Goal: Task Accomplishment & Management: Use online tool/utility

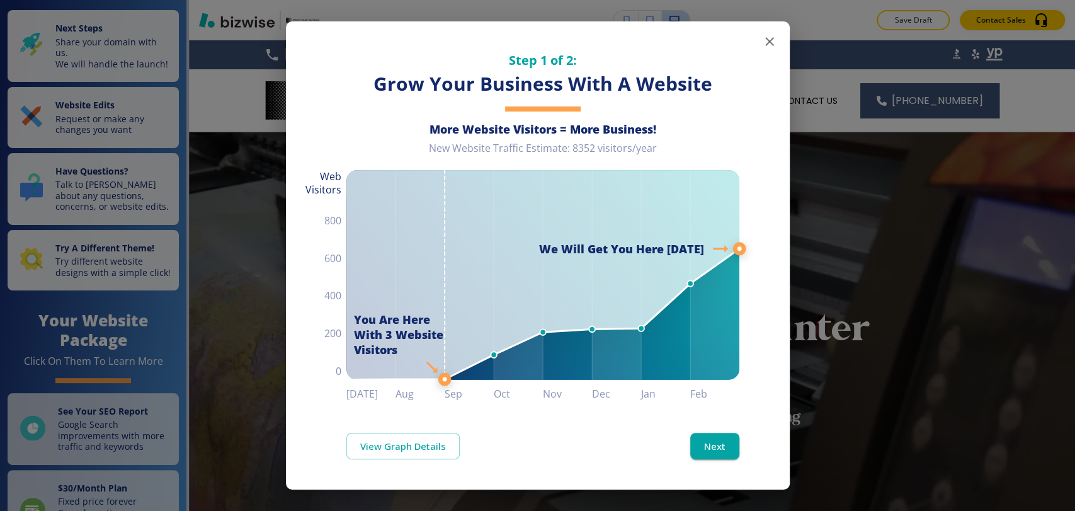
click at [770, 45] on icon "button" at bounding box center [769, 41] width 15 height 15
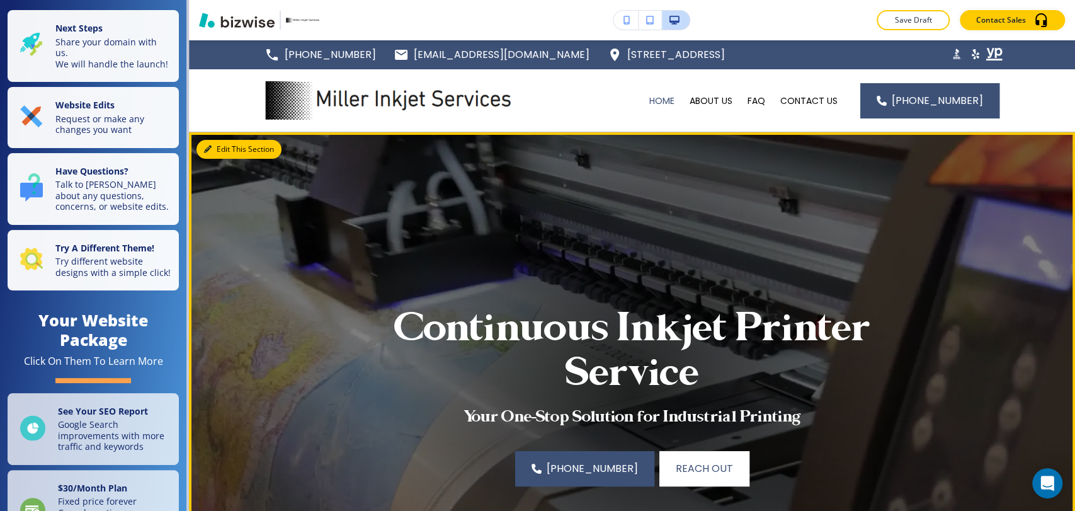
drag, startPoint x: 208, startPoint y: 140, endPoint x: 215, endPoint y: 140, distance: 7.6
click at [208, 140] on button "Edit This Section" at bounding box center [239, 149] width 85 height 19
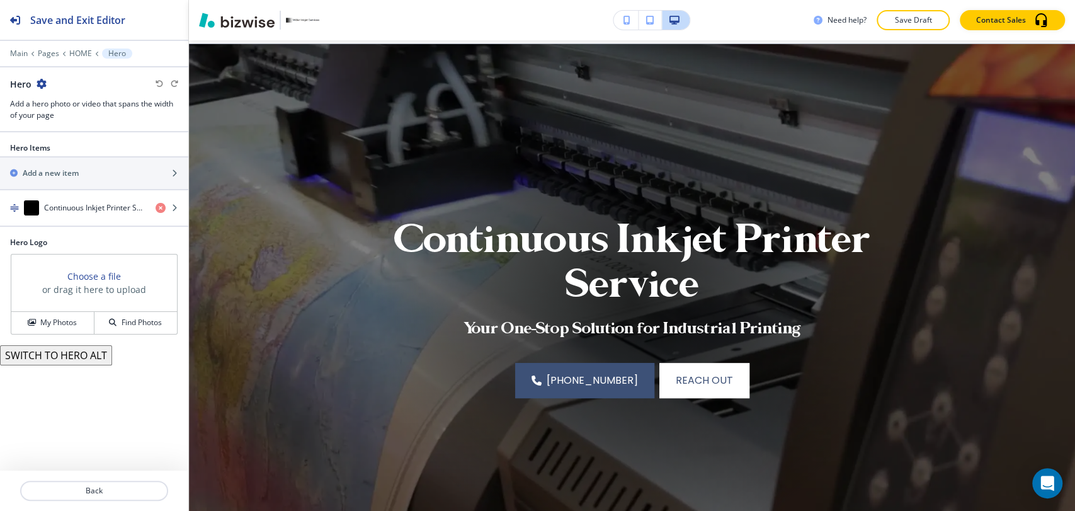
scroll to position [91, 0]
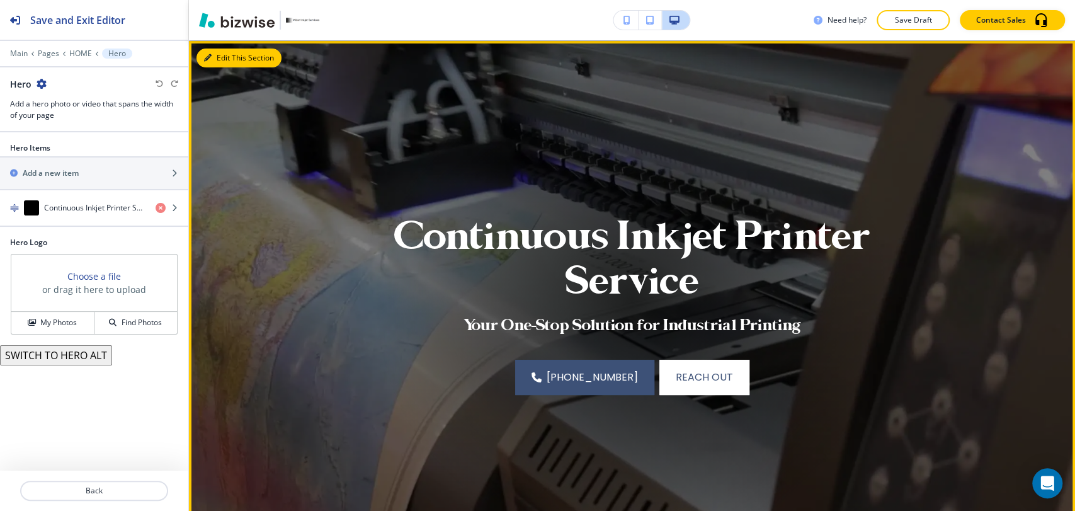
click at [212, 57] on button "Edit This Section" at bounding box center [239, 58] width 85 height 19
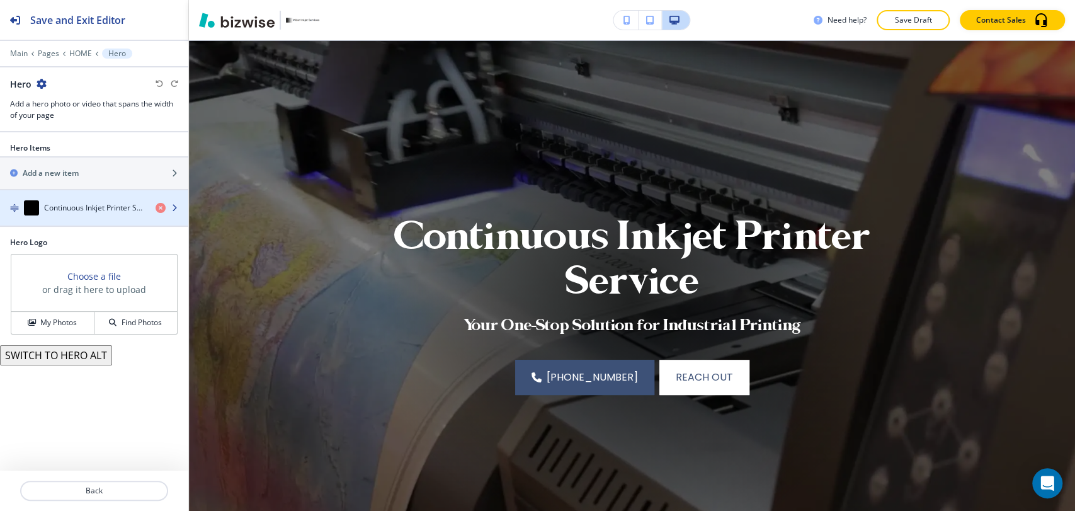
click at [105, 205] on h4 "Continuous Inkjet Printer Service" at bounding box center [94, 207] width 101 height 11
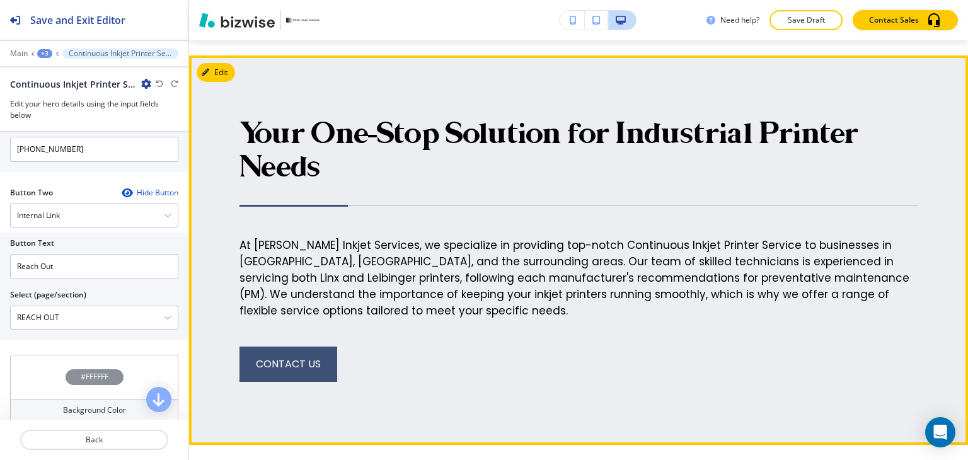
scroll to position [1449, 0]
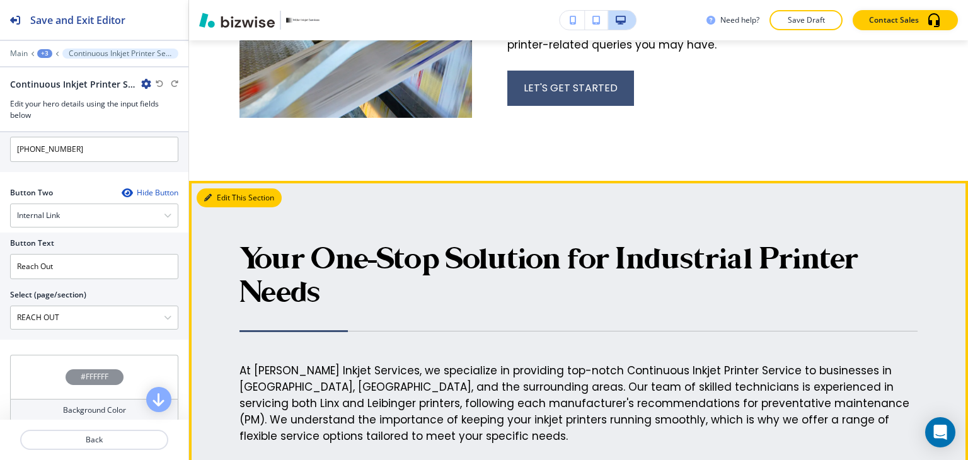
click at [210, 196] on icon "button" at bounding box center [208, 198] width 8 height 8
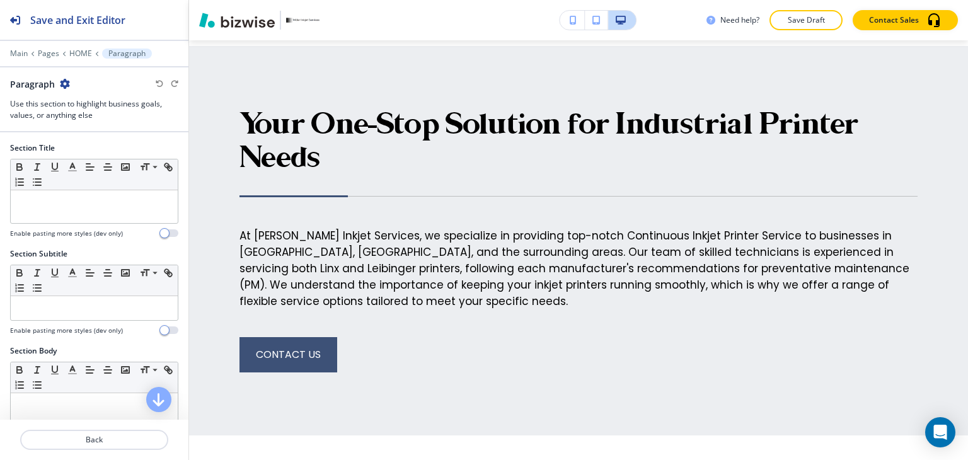
scroll to position [1459, 0]
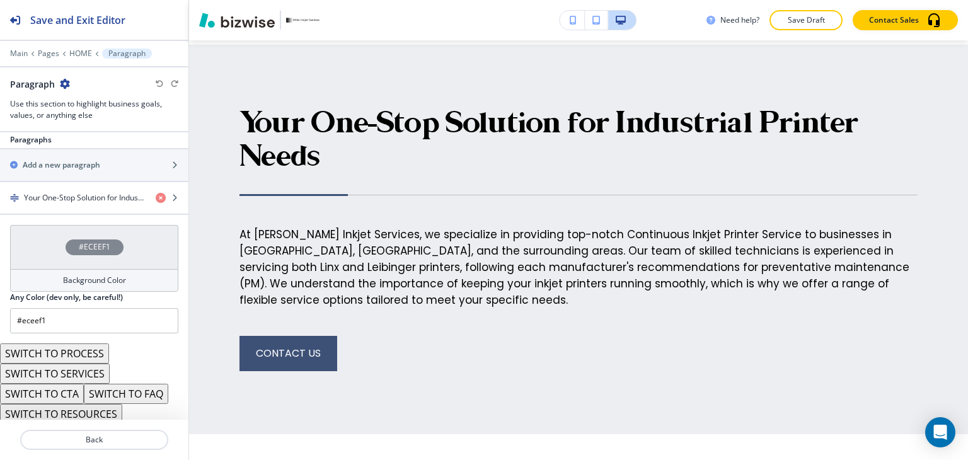
click at [91, 275] on h4 "Background Color" at bounding box center [94, 280] width 63 height 11
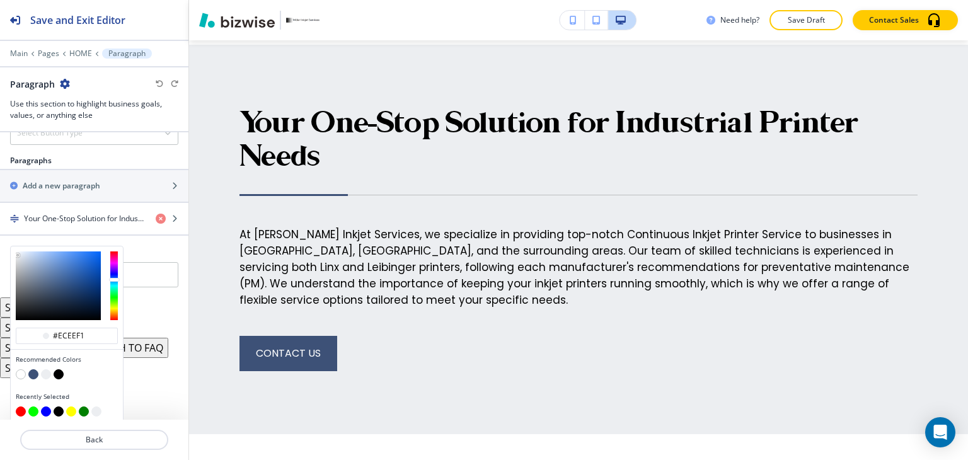
click at [35, 369] on button "button" at bounding box center [33, 374] width 10 height 10
type input "#3d5177"
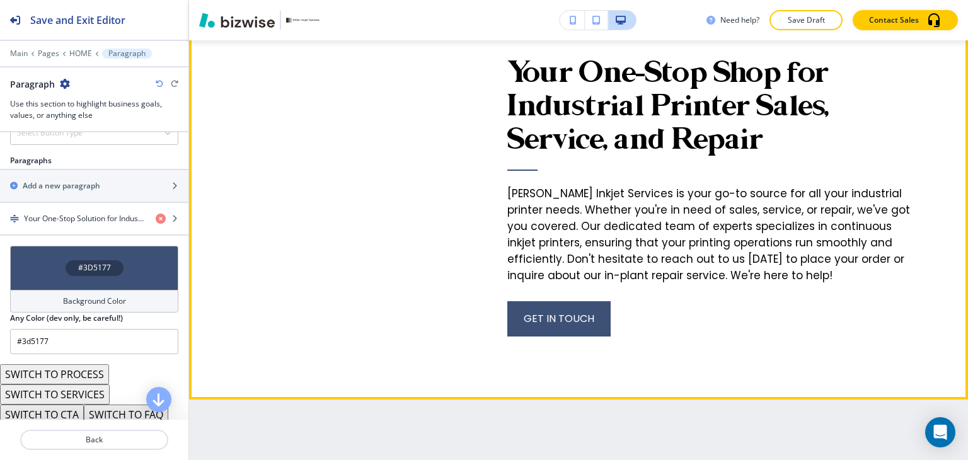
scroll to position [1900, 0]
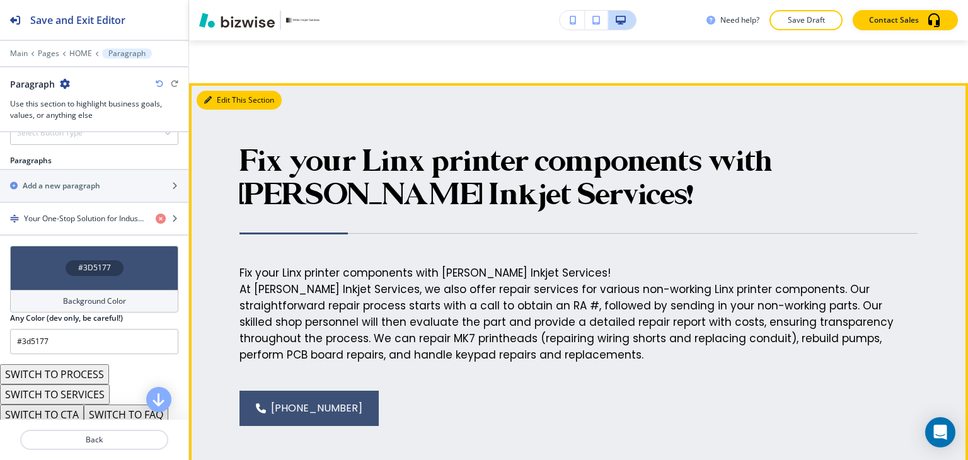
drag, startPoint x: 219, startPoint y: 90, endPoint x: 207, endPoint y: 96, distance: 13.5
click at [219, 91] on button "Edit This Section" at bounding box center [239, 100] width 85 height 19
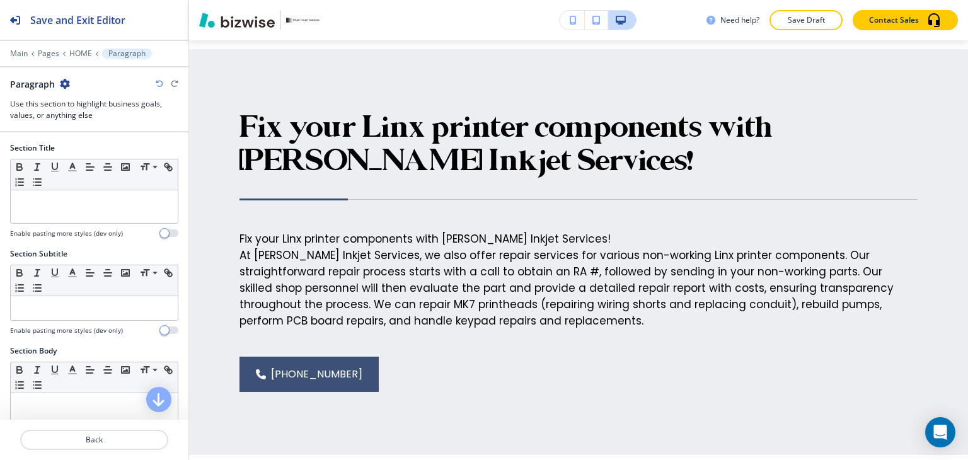
scroll to position [2253, 0]
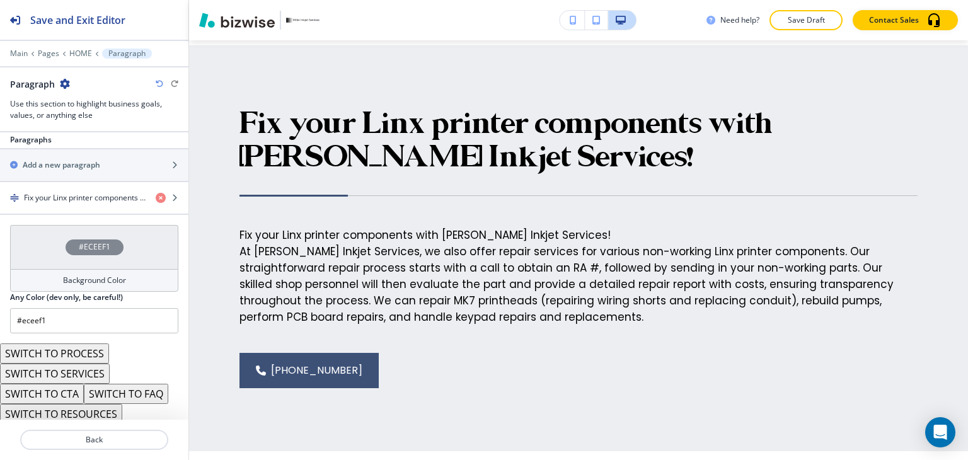
click at [69, 269] on div "Background Color" at bounding box center [94, 280] width 168 height 23
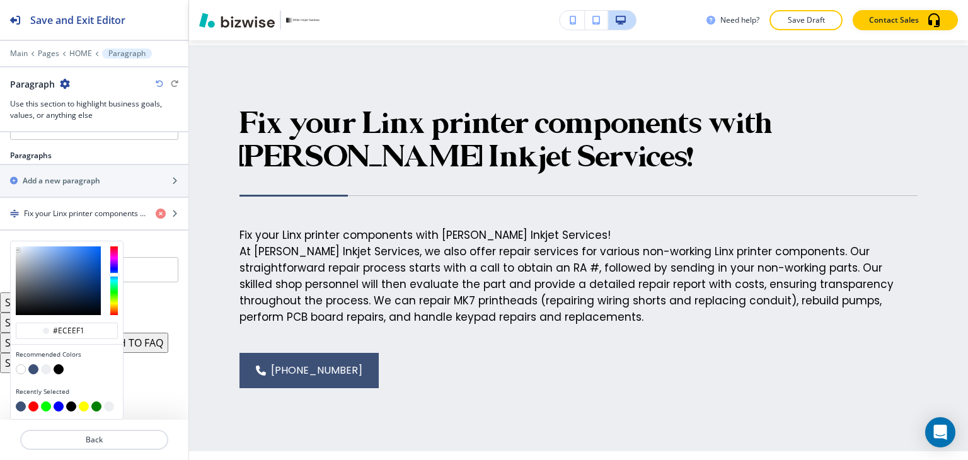
scroll to position [742, 0]
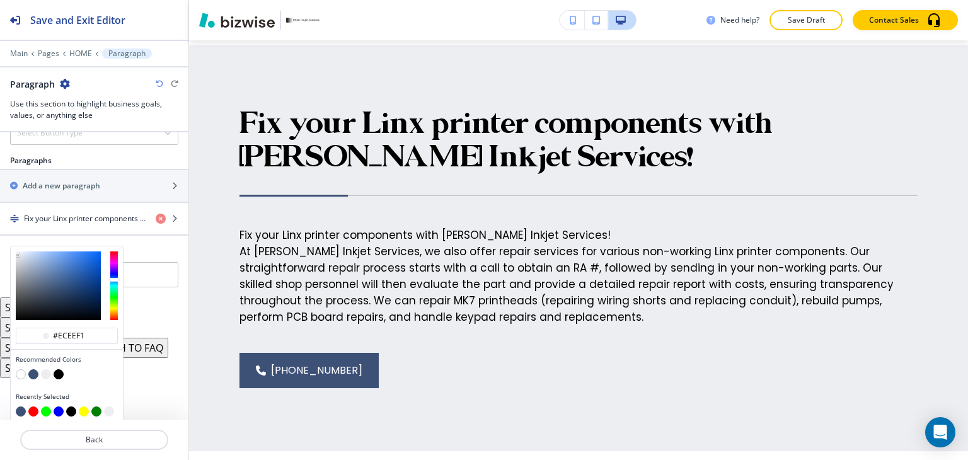
click at [35, 369] on button "button" at bounding box center [33, 374] width 10 height 10
type input "#3d5177"
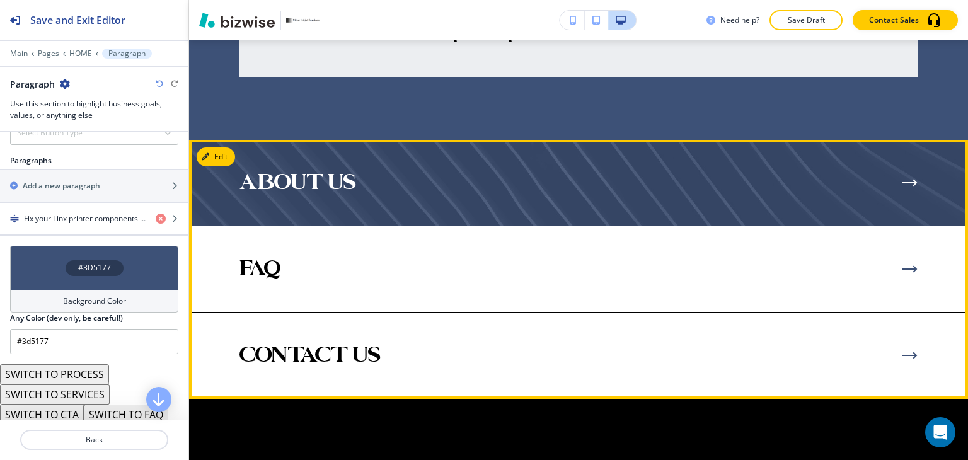
scroll to position [4017, 0]
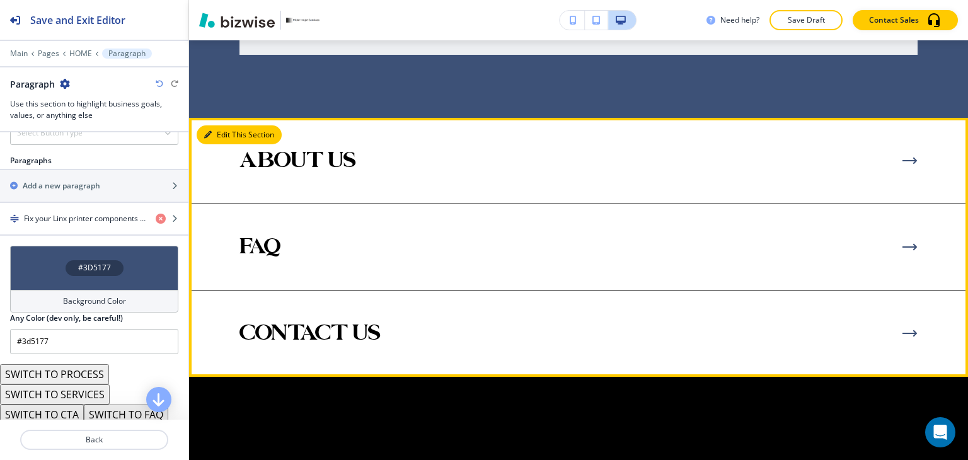
click at [227, 142] on button "Edit This Section" at bounding box center [239, 134] width 85 height 19
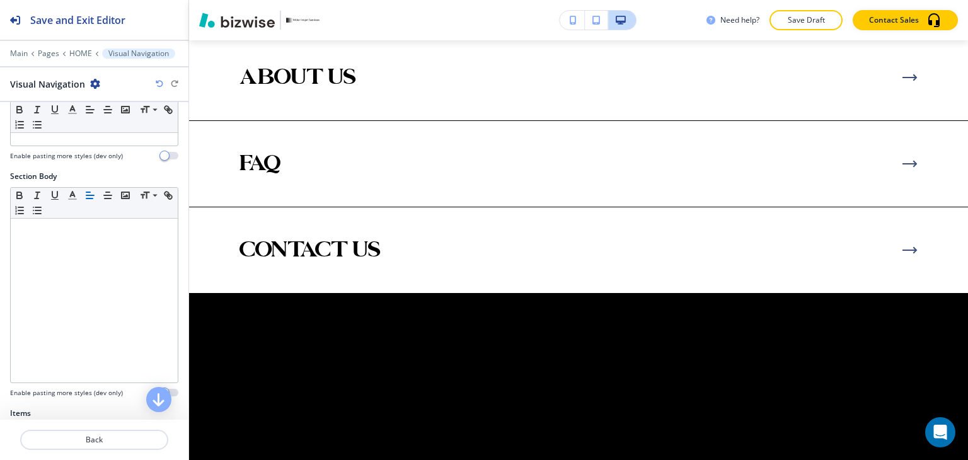
scroll to position [438, 0]
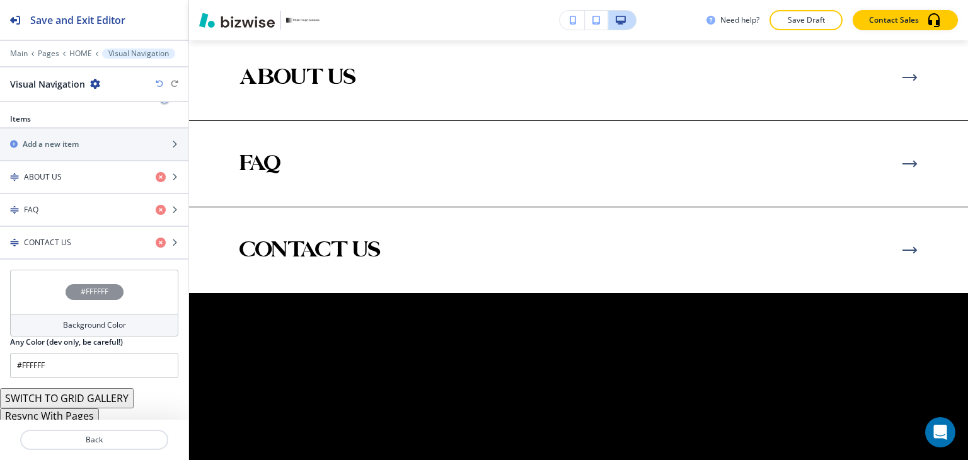
click at [78, 414] on button "Resync With Pages" at bounding box center [49, 415] width 99 height 15
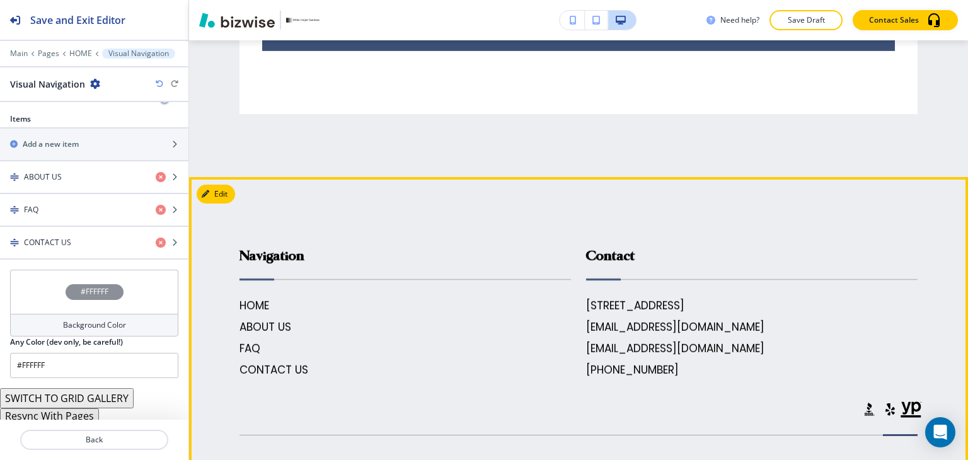
scroll to position [5810, 0]
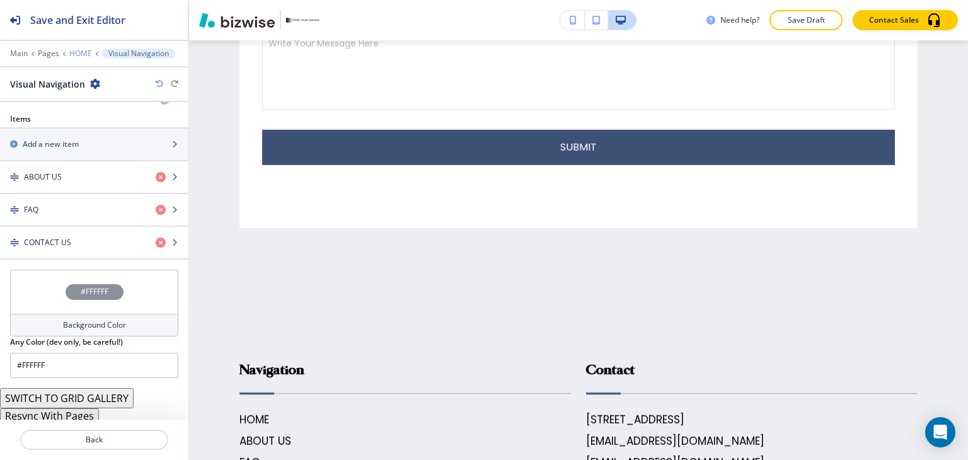
click at [74, 55] on p "HOME" at bounding box center [80, 53] width 23 height 9
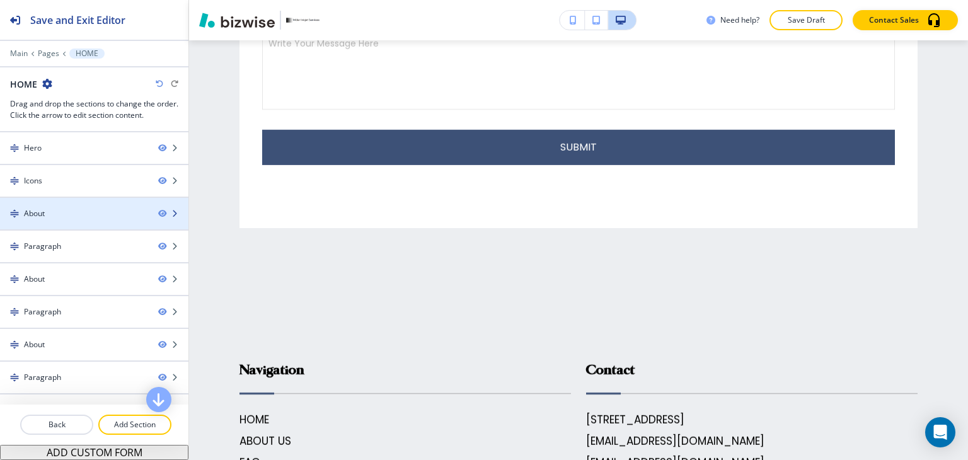
scroll to position [149, 0]
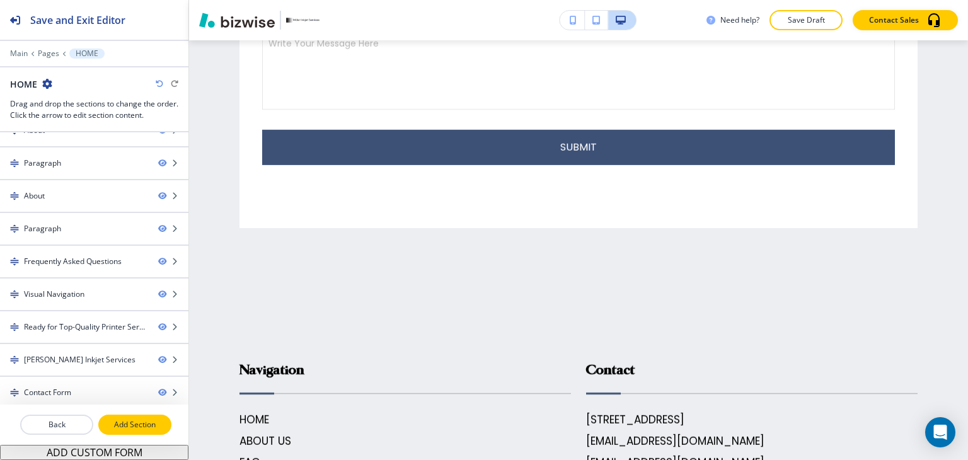
click at [124, 423] on p "Add Section" at bounding box center [135, 424] width 71 height 11
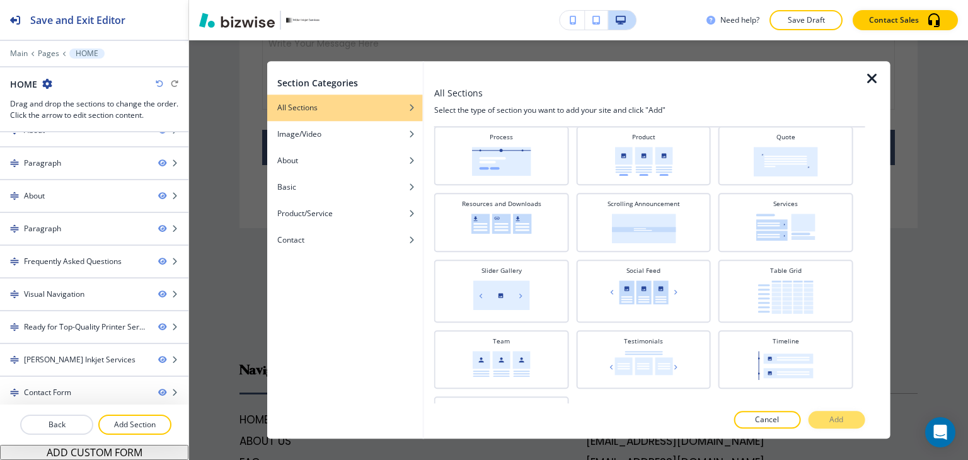
scroll to position [547, 0]
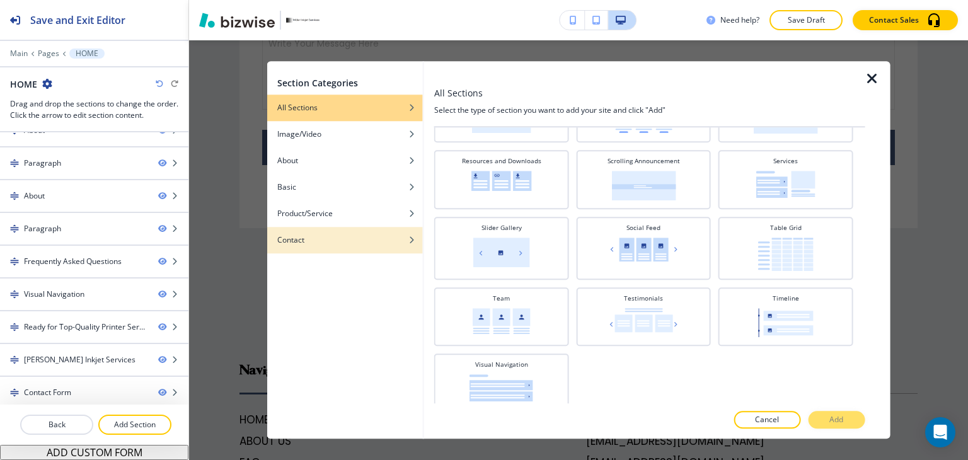
click at [312, 232] on div "button" at bounding box center [345, 231] width 156 height 8
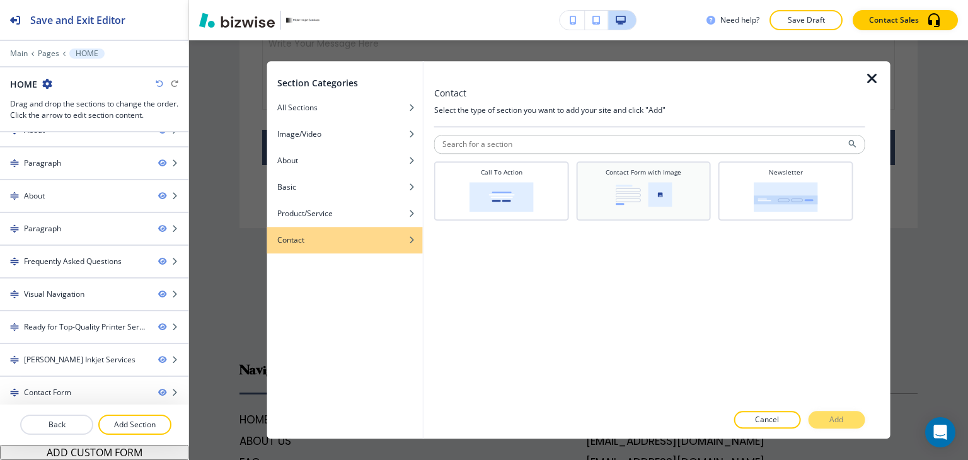
click at [643, 183] on img at bounding box center [643, 194] width 57 height 25
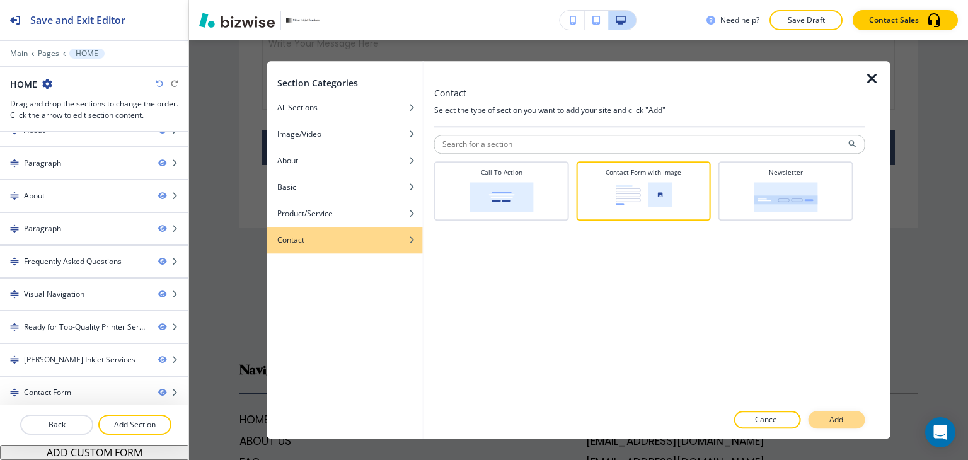
click at [838, 421] on p "Add" at bounding box center [836, 420] width 14 height 11
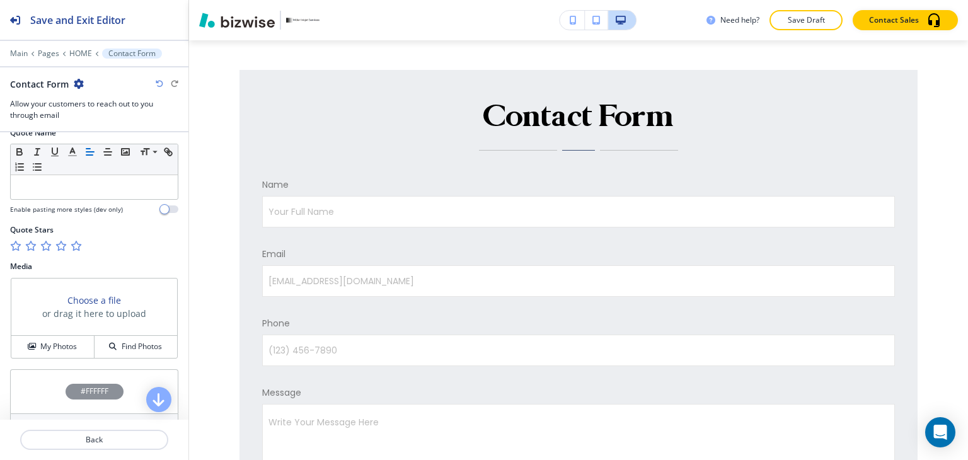
scroll to position [738, 0]
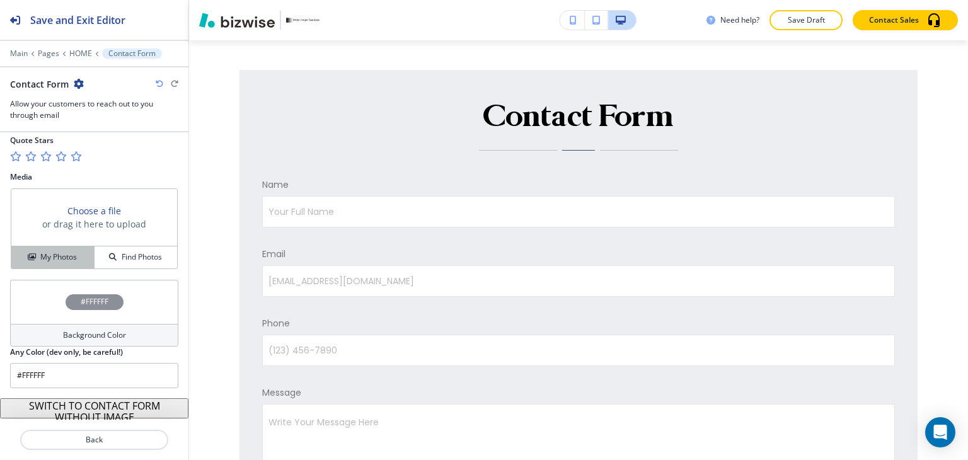
click at [70, 253] on h4 "My Photos" at bounding box center [58, 256] width 37 height 11
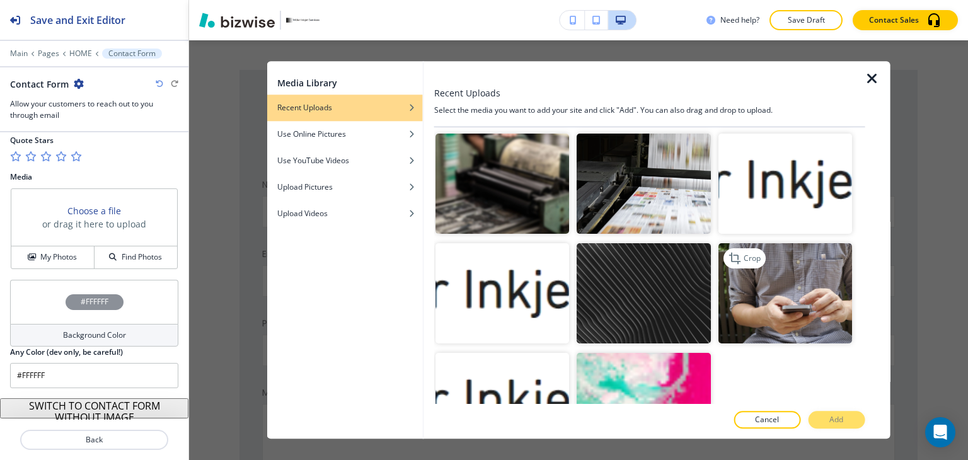
scroll to position [420, 0]
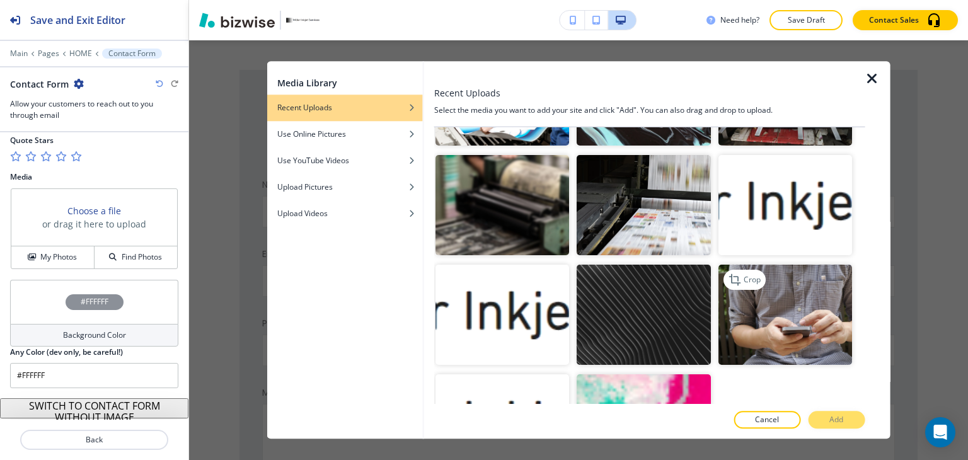
click at [834, 265] on img "button" at bounding box center [785, 315] width 134 height 100
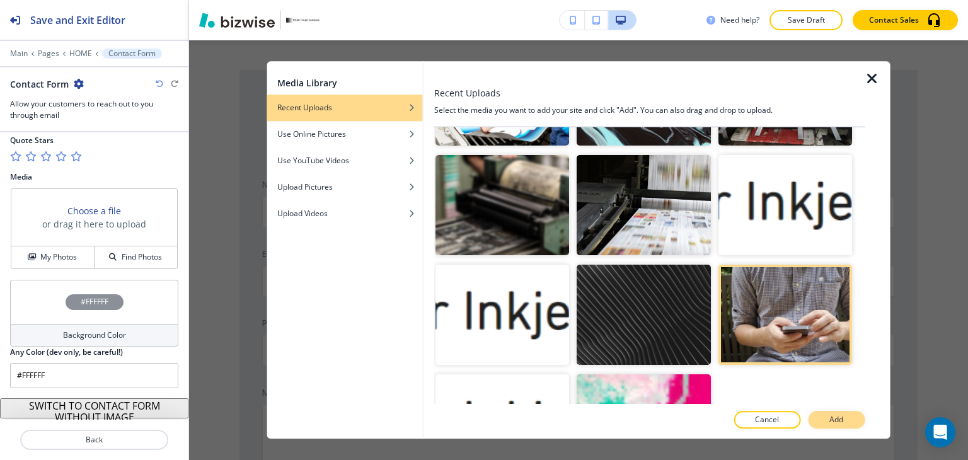
click at [849, 418] on button "Add" at bounding box center [836, 420] width 57 height 18
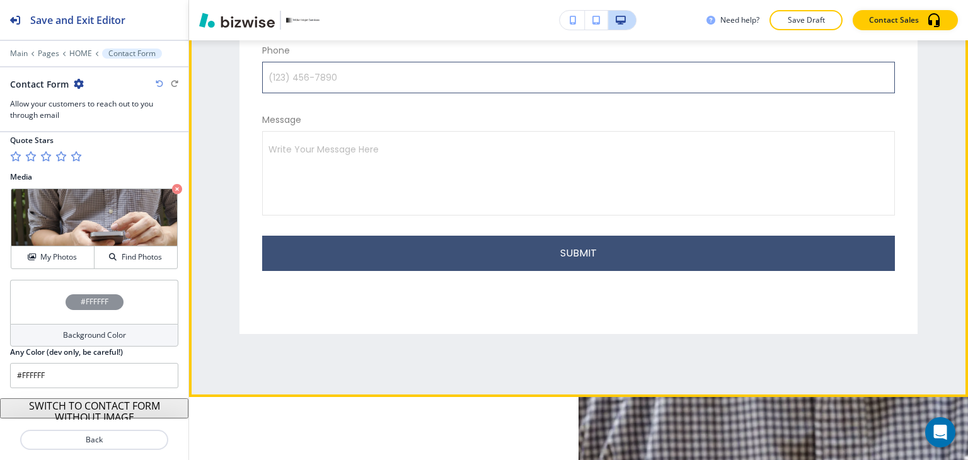
scroll to position [5527, 0]
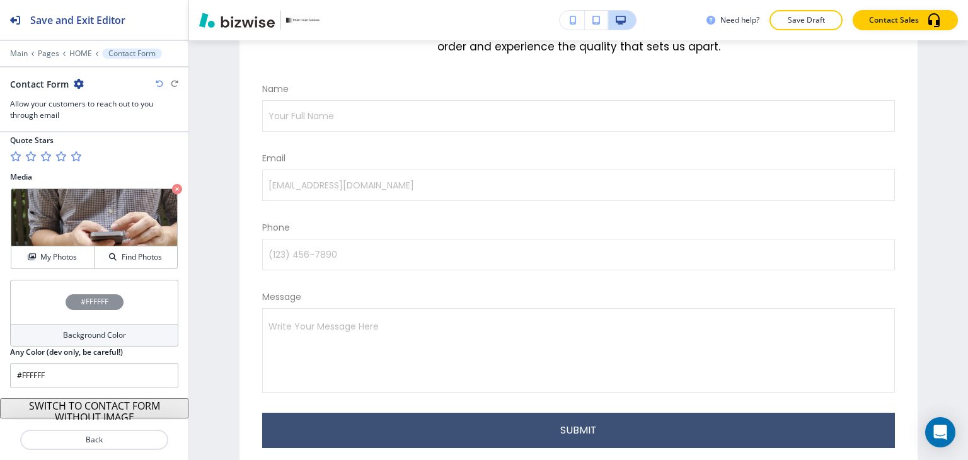
click at [815, 18] on p "Save Draft" at bounding box center [806, 19] width 40 height 11
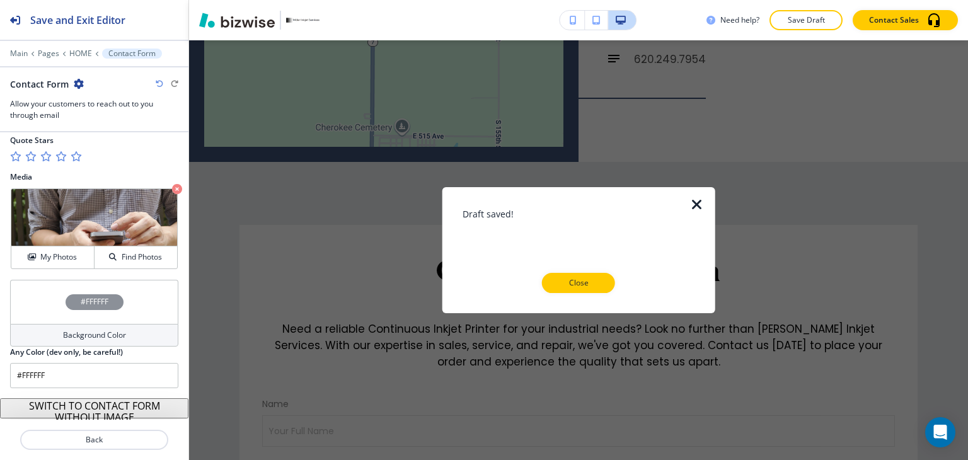
scroll to position [4960, 0]
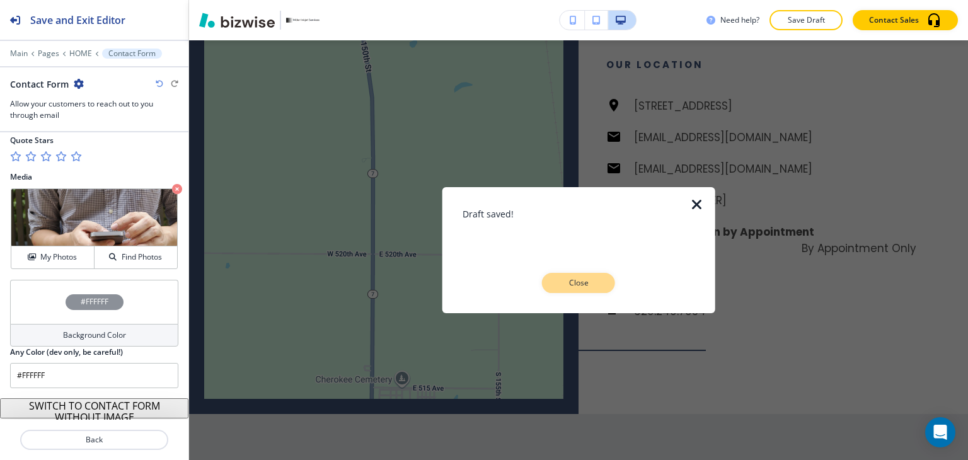
click at [572, 290] on button "Close" at bounding box center [578, 283] width 73 height 20
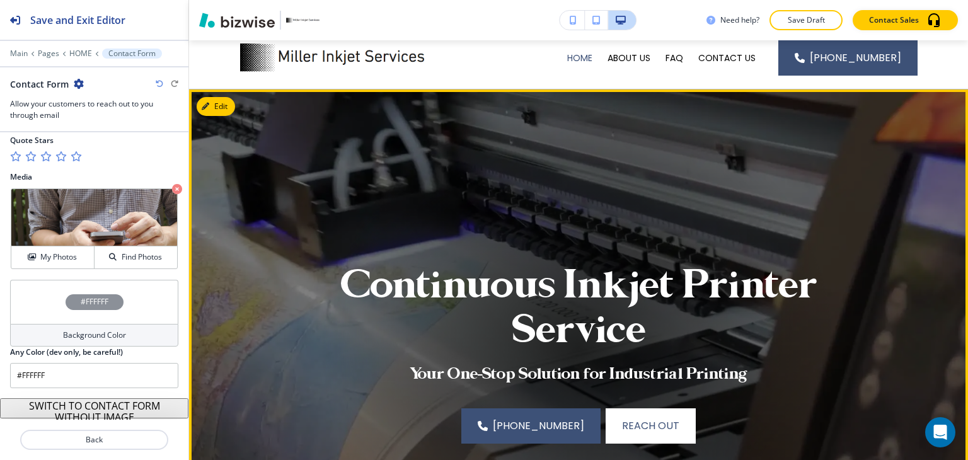
scroll to position [0, 0]
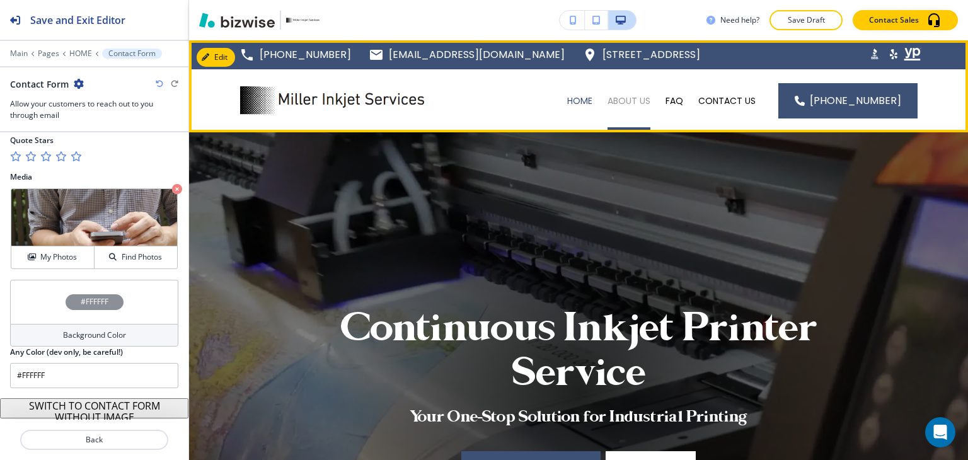
click at [640, 103] on p "ABOUT US" at bounding box center [628, 100] width 43 height 13
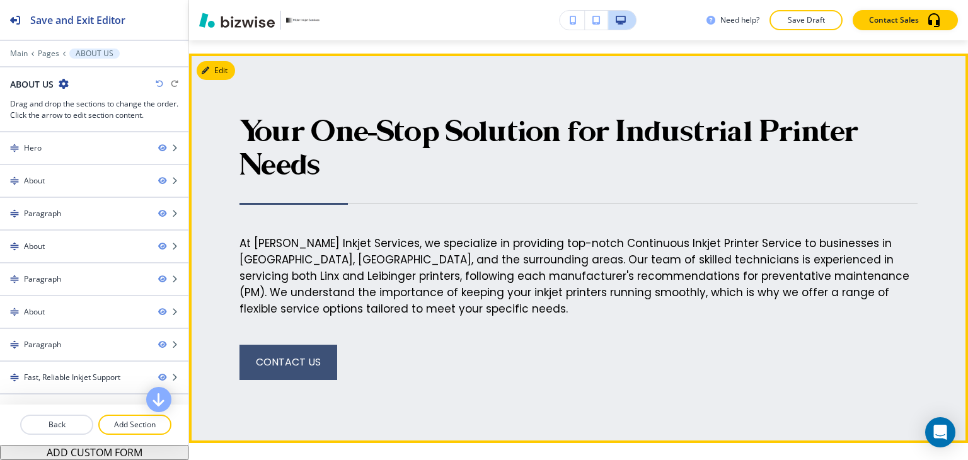
scroll to position [945, 0]
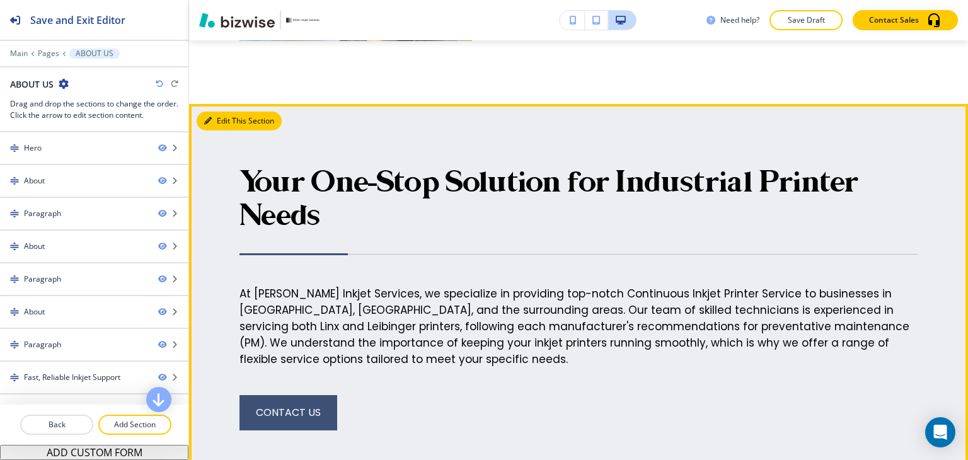
click at [231, 118] on button "Edit This Section" at bounding box center [239, 121] width 85 height 19
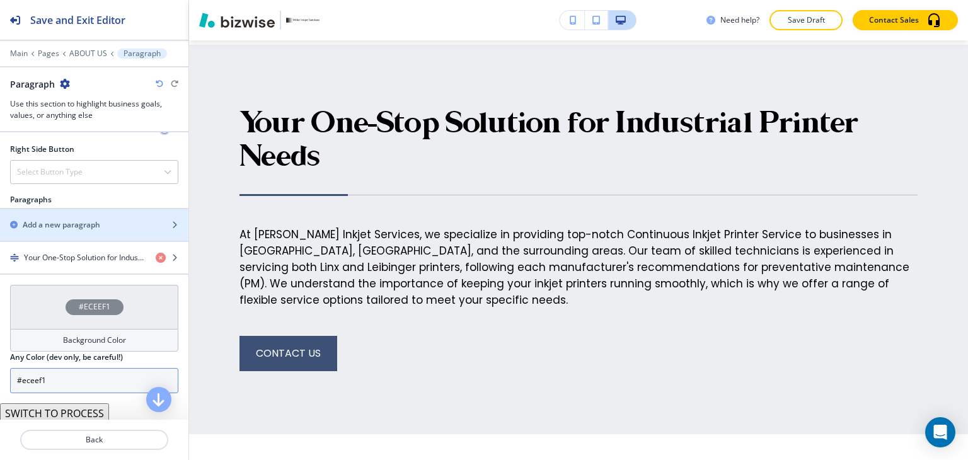
scroll to position [763, 0]
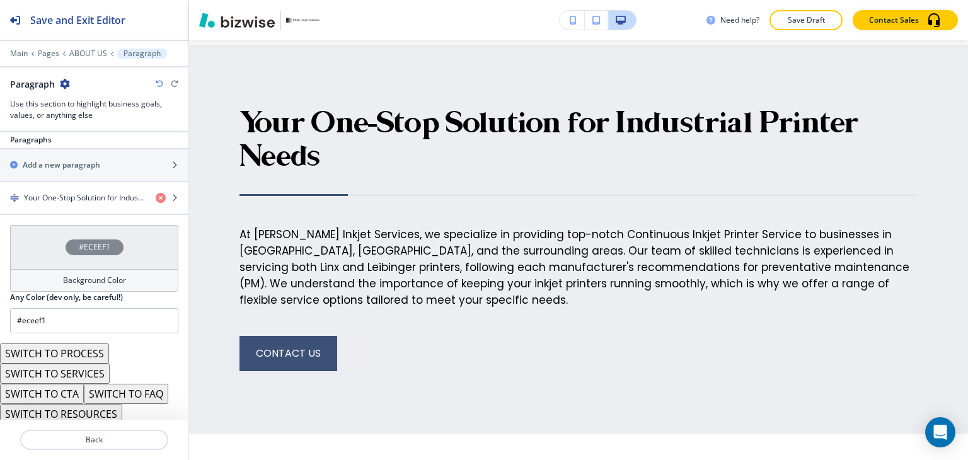
click at [83, 275] on h4 "Background Color" at bounding box center [94, 280] width 63 height 11
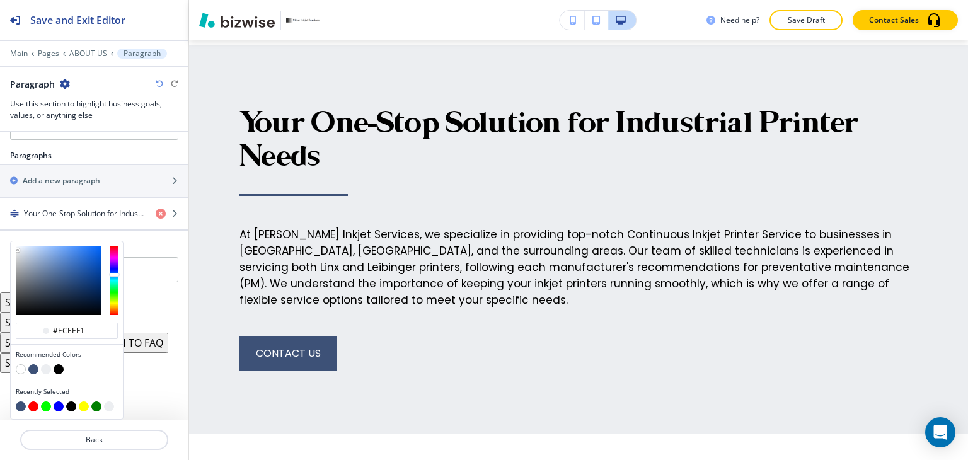
scroll to position [742, 0]
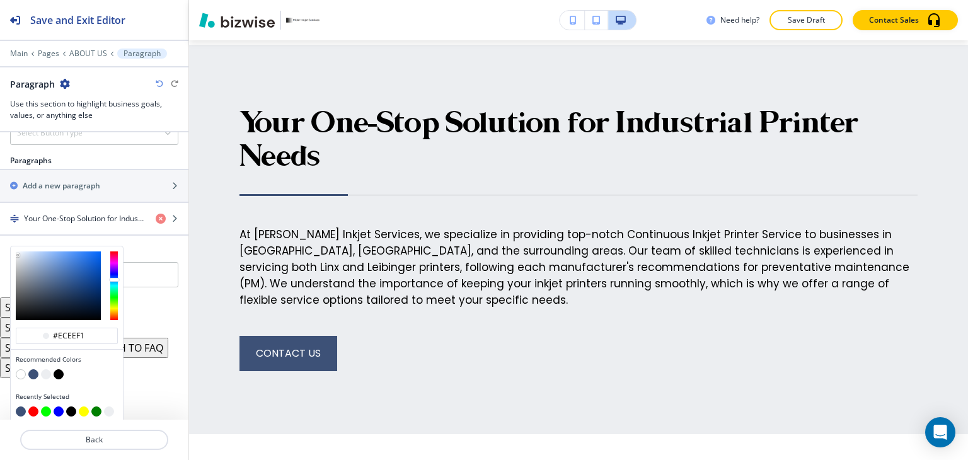
click at [33, 369] on button "button" at bounding box center [33, 374] width 10 height 10
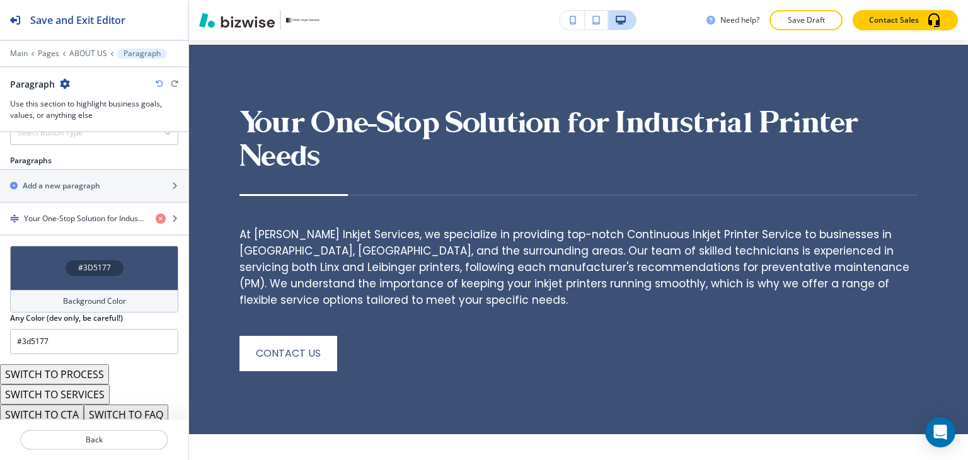
type input "#3d5177"
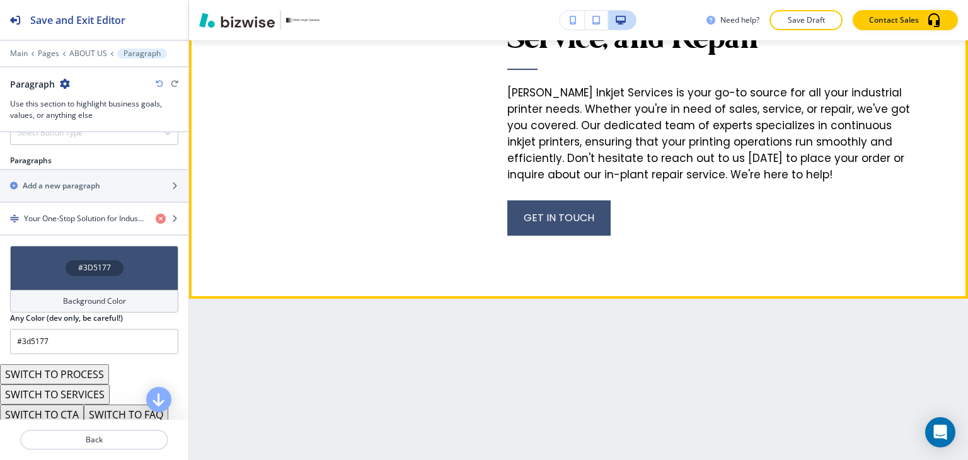
scroll to position [1697, 0]
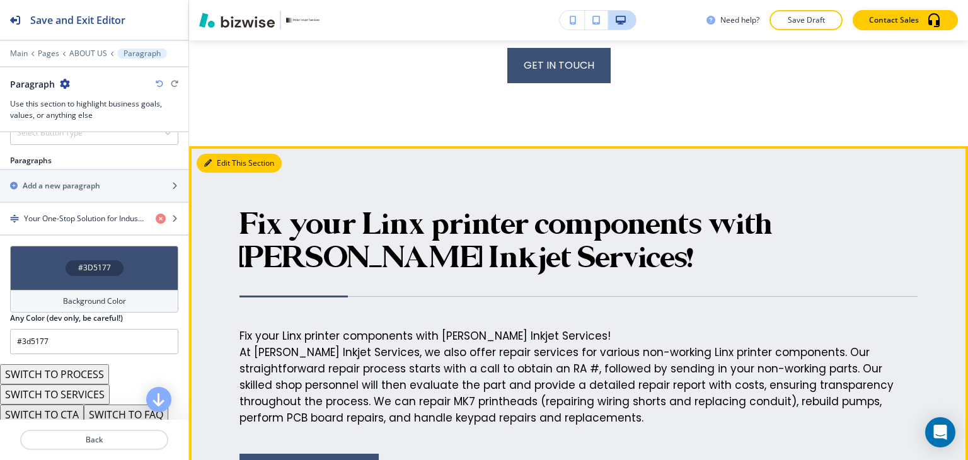
click at [224, 157] on button "Edit This Section" at bounding box center [239, 163] width 85 height 19
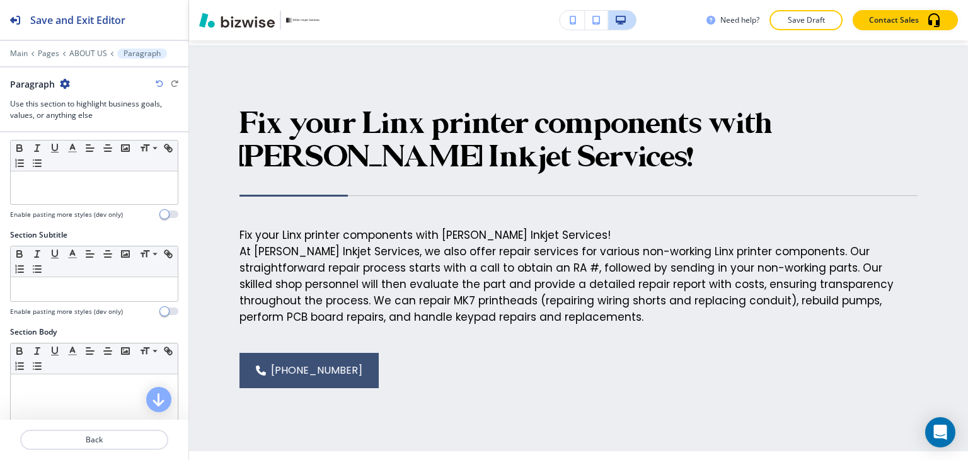
scroll to position [0, 0]
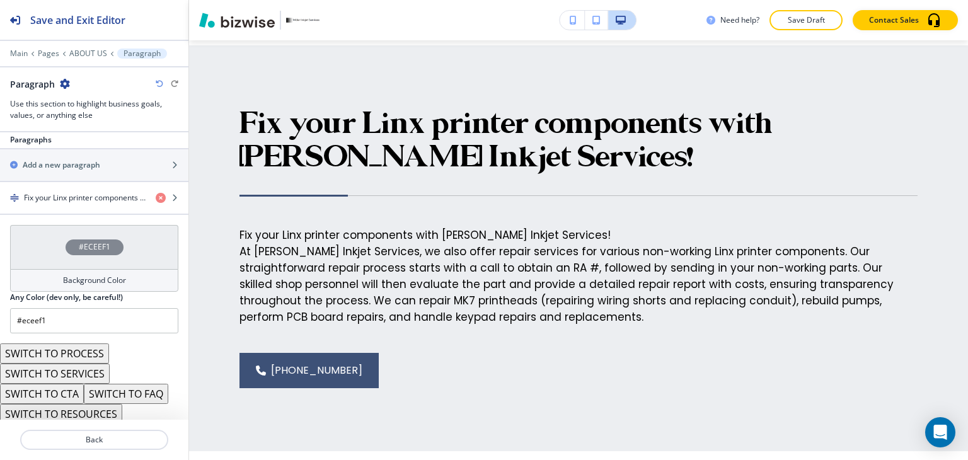
click at [68, 275] on h4 "Background Color" at bounding box center [94, 280] width 63 height 11
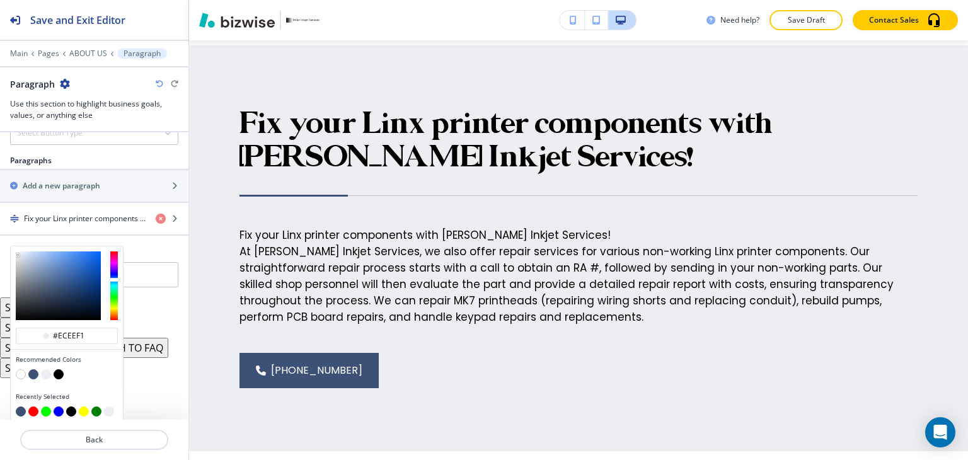
click at [35, 369] on button "button" at bounding box center [33, 374] width 10 height 10
type input "#3d5177"
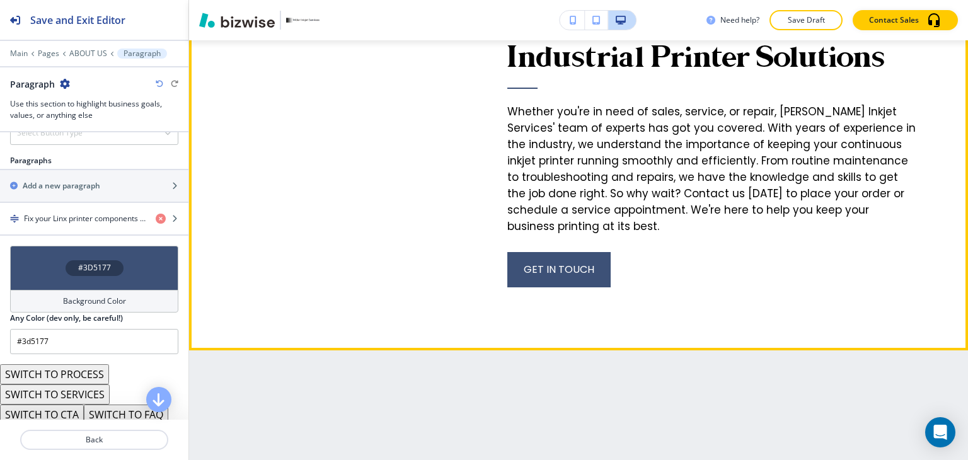
scroll to position [2491, 0]
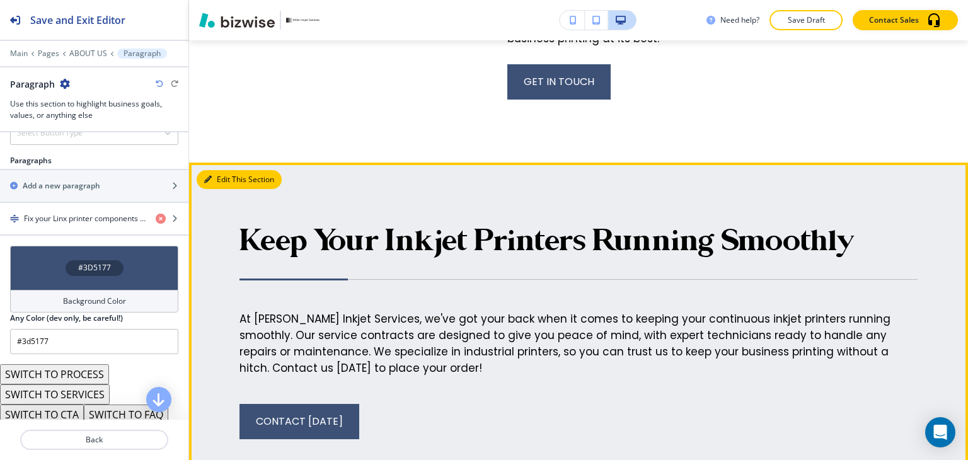
click at [220, 188] on button "Edit This Section" at bounding box center [239, 179] width 85 height 19
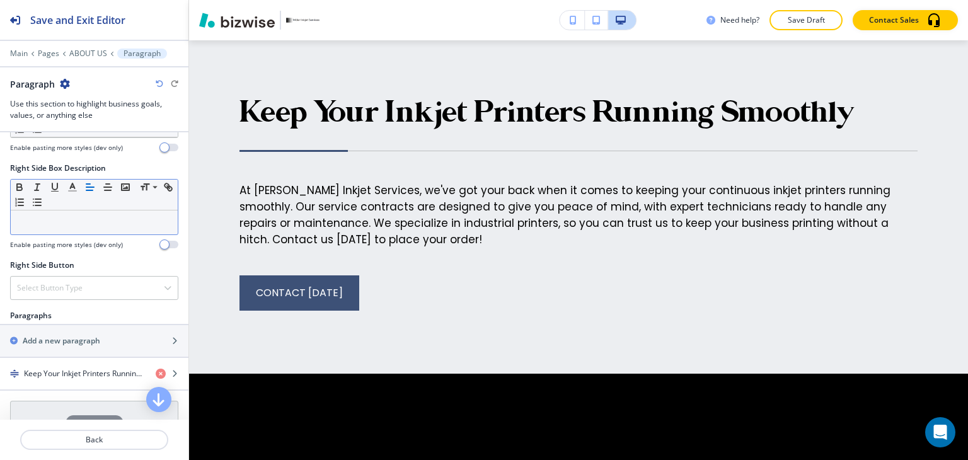
scroll to position [756, 0]
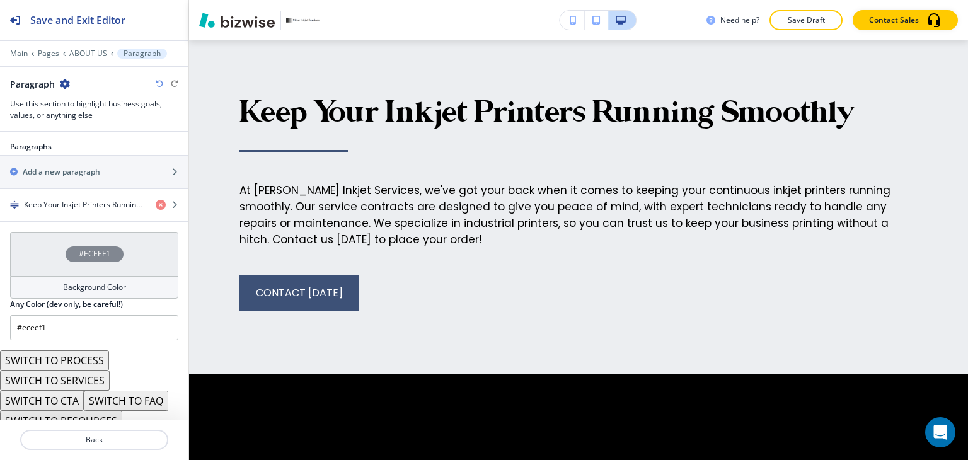
click at [83, 289] on div "Background Color" at bounding box center [94, 287] width 168 height 23
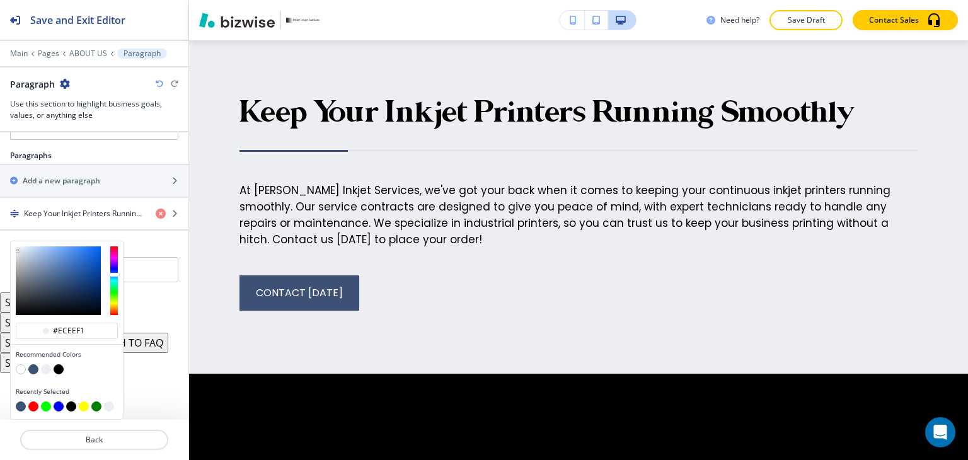
scroll to position [742, 0]
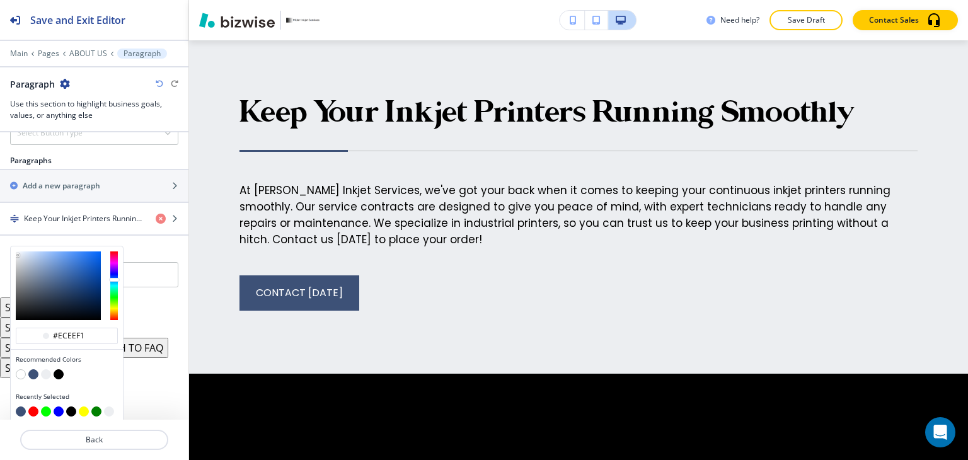
click at [32, 369] on button "button" at bounding box center [33, 374] width 10 height 10
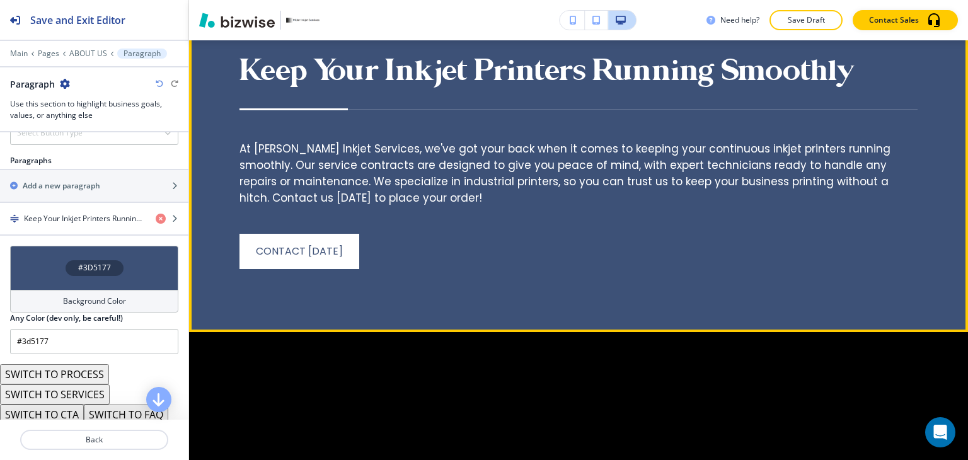
scroll to position [2682, 0]
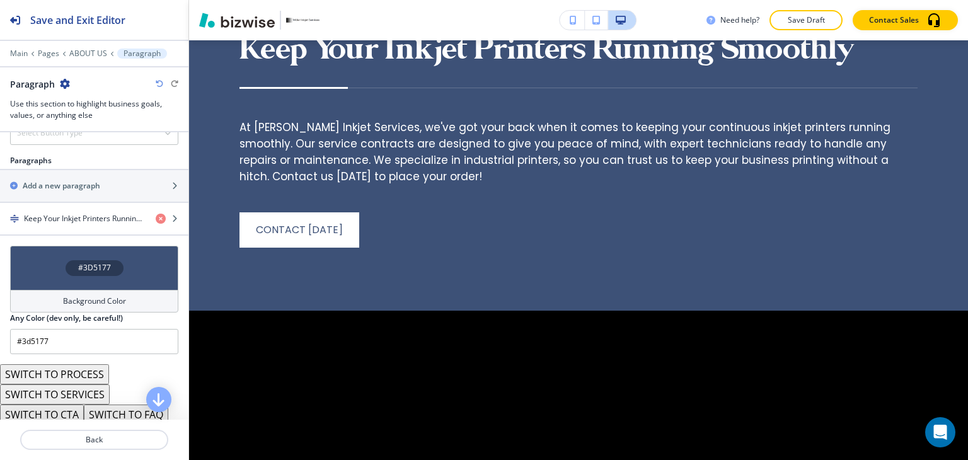
click at [108, 297] on h4 "Background Color" at bounding box center [94, 300] width 63 height 11
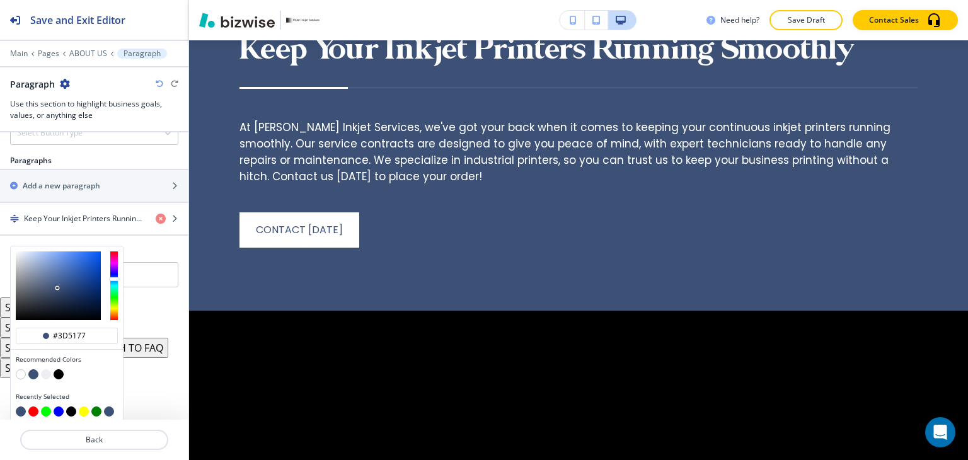
click at [44, 371] on button "button" at bounding box center [46, 374] width 10 height 10
type input "#eceef1"
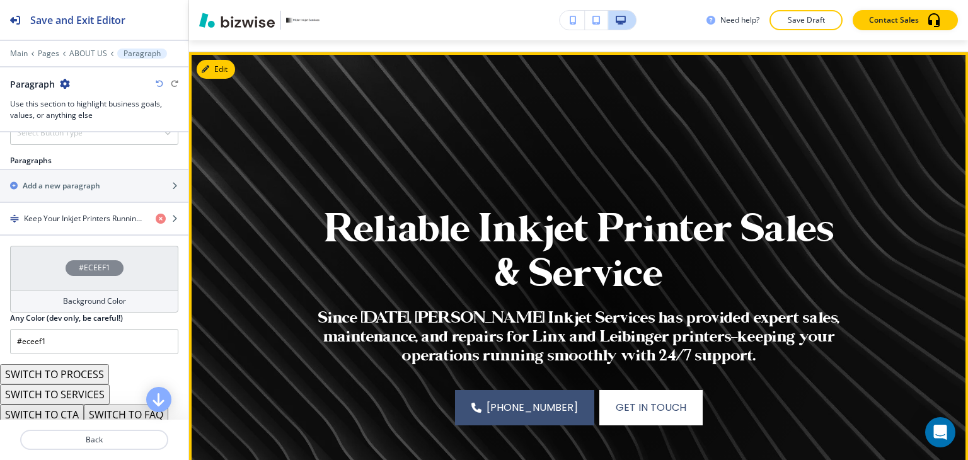
scroll to position [0, 0]
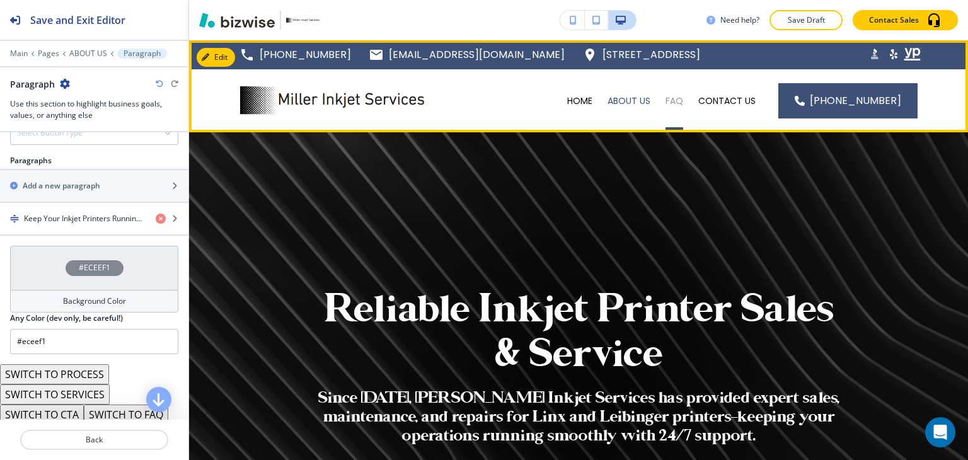
click at [683, 103] on p "FAQ" at bounding box center [674, 100] width 18 height 13
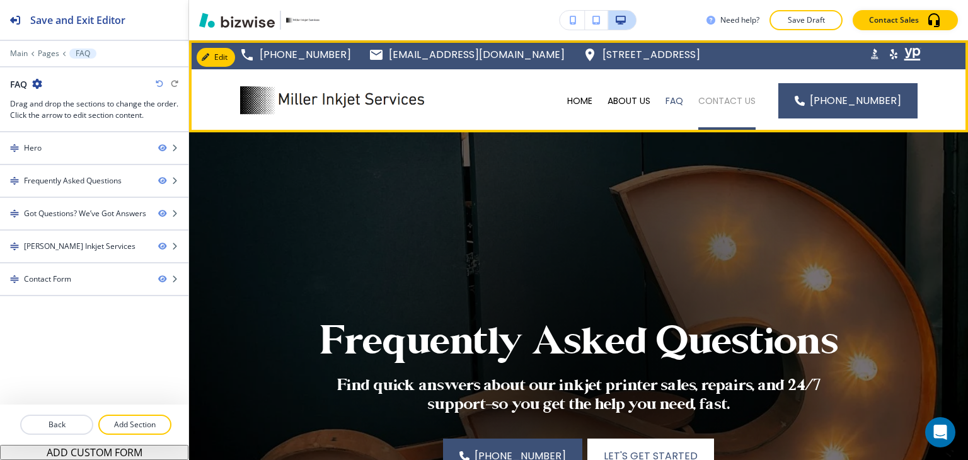
click at [711, 99] on p "CONTACT US" at bounding box center [726, 100] width 57 height 13
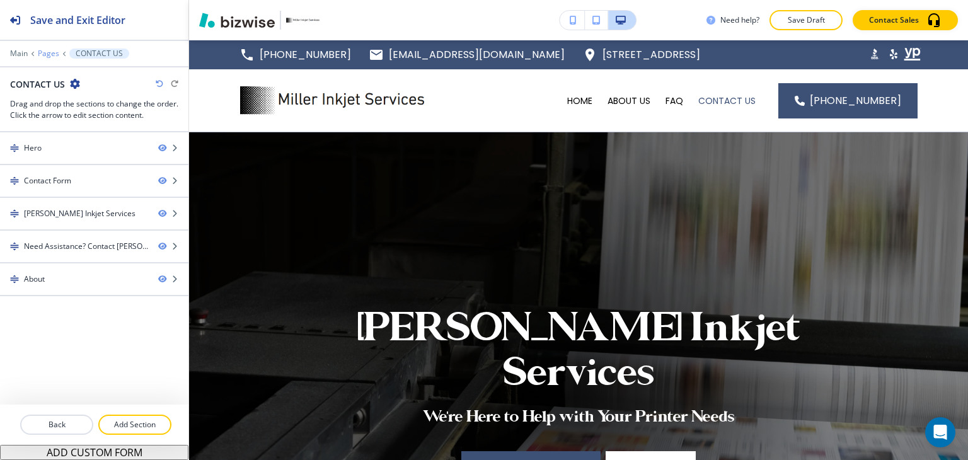
click at [43, 56] on p "Pages" at bounding box center [48, 53] width 21 height 9
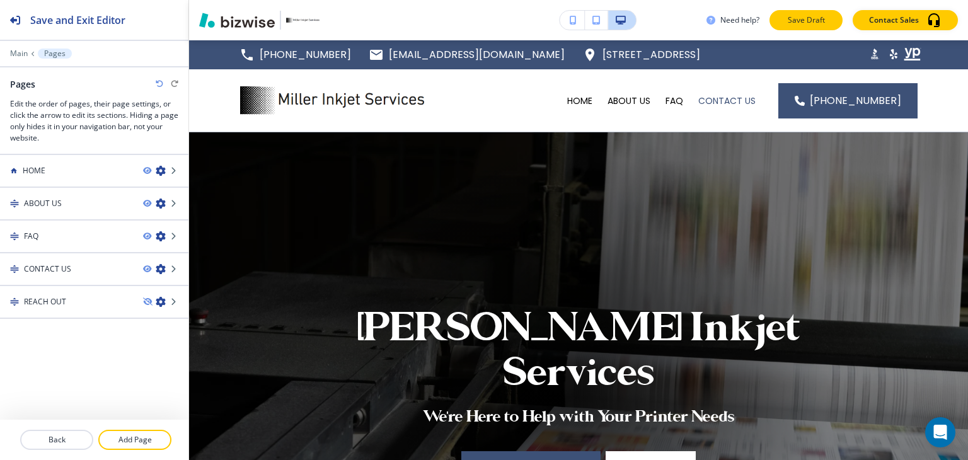
click at [800, 23] on p "Save Draft" at bounding box center [806, 19] width 40 height 11
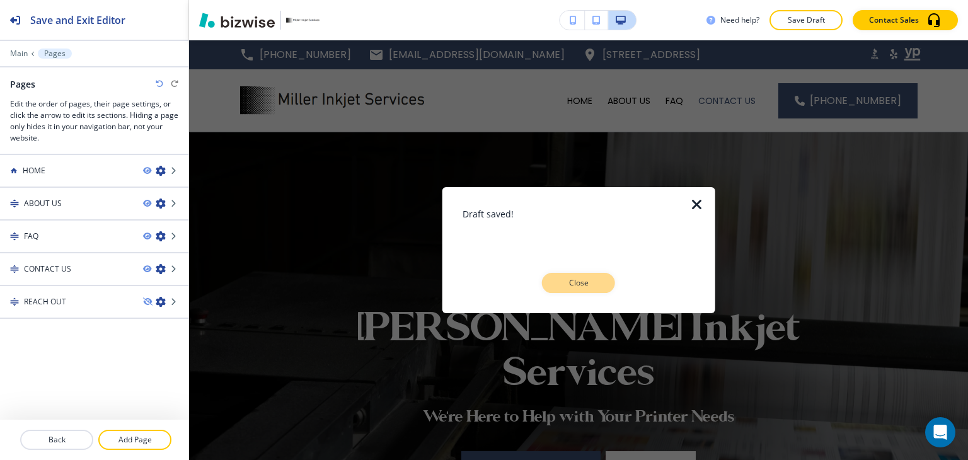
click at [597, 282] on p "Close" at bounding box center [578, 282] width 40 height 11
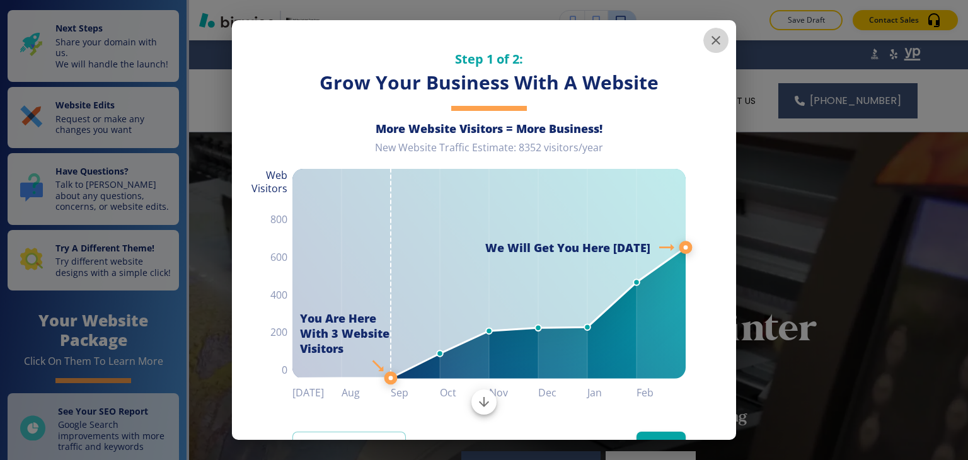
click at [713, 46] on icon "button" at bounding box center [715, 40] width 15 height 15
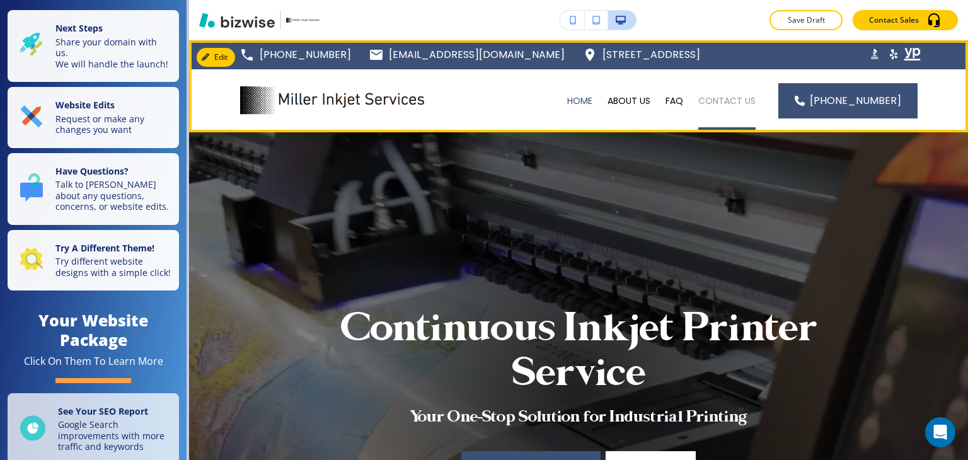
click at [747, 104] on p "CONTACT US" at bounding box center [726, 100] width 57 height 13
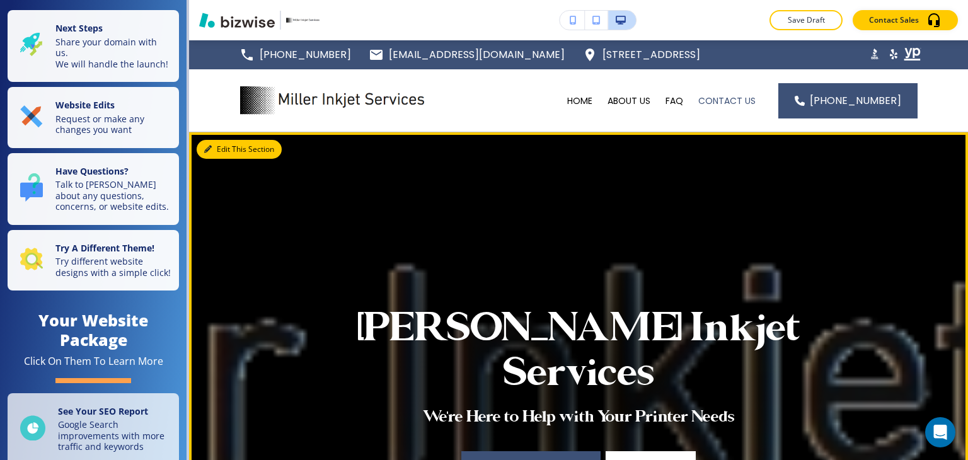
click at [215, 154] on button "Edit This Section" at bounding box center [239, 149] width 85 height 19
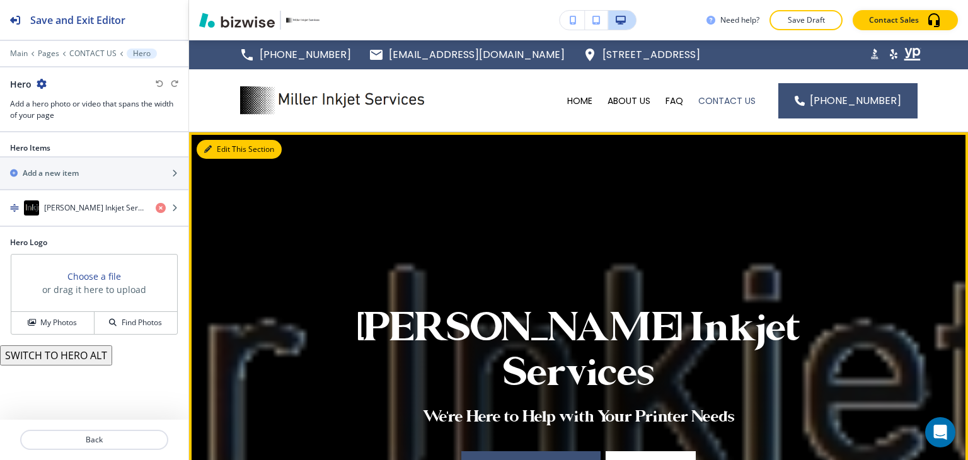
scroll to position [92, 0]
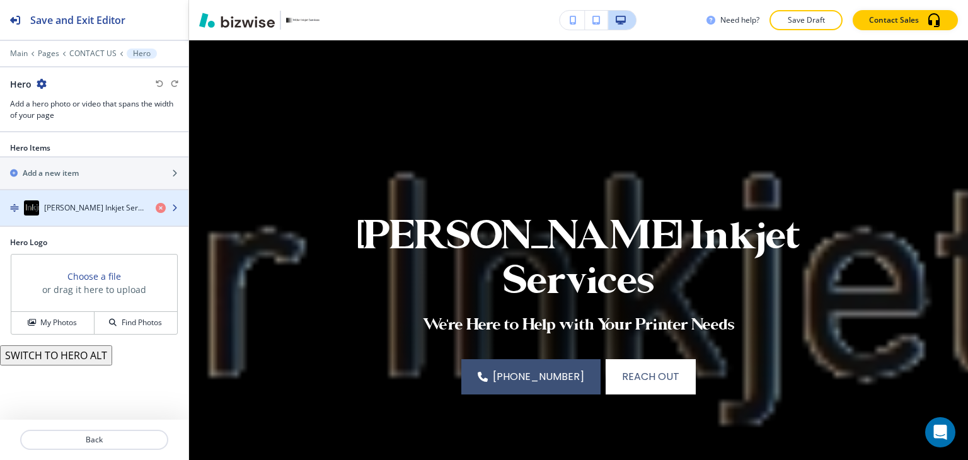
click at [101, 212] on div "[PERSON_NAME] Inkjet Services" at bounding box center [73, 207] width 146 height 15
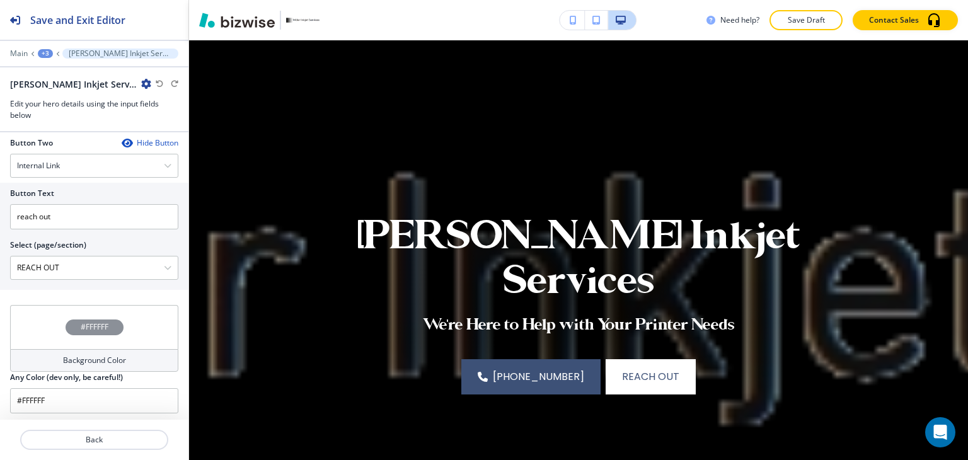
scroll to position [670, 0]
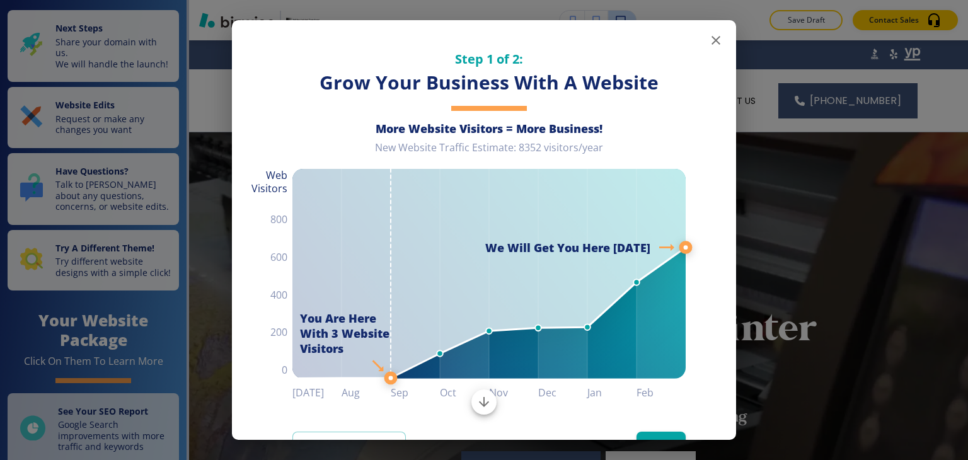
click at [713, 43] on button "button" at bounding box center [715, 40] width 25 height 25
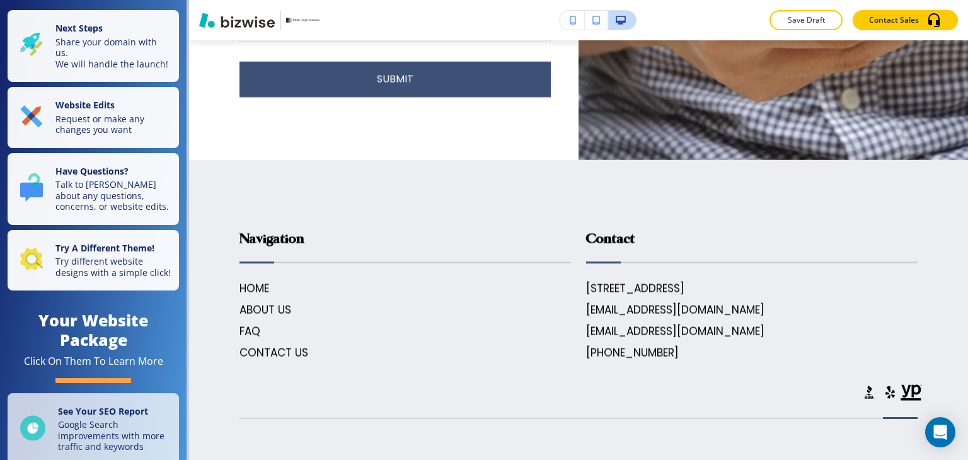
scroll to position [5917, 0]
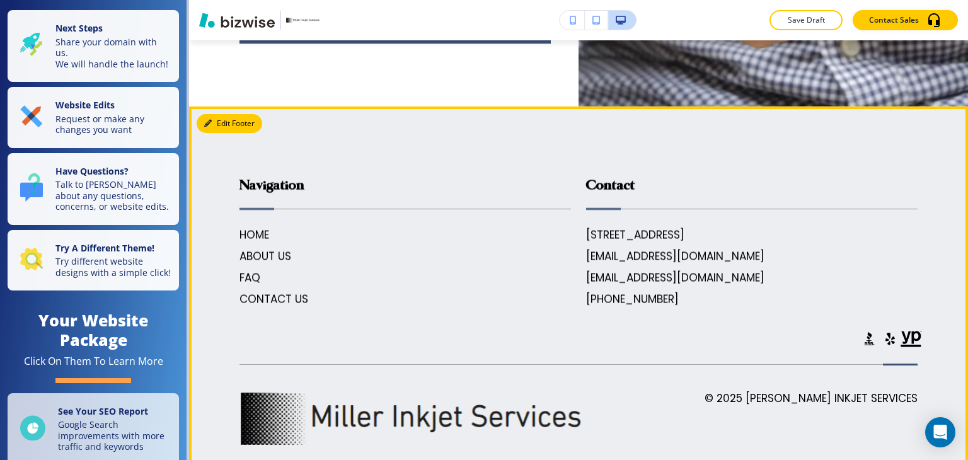
click at [226, 114] on button "Edit Footer" at bounding box center [230, 123] width 66 height 19
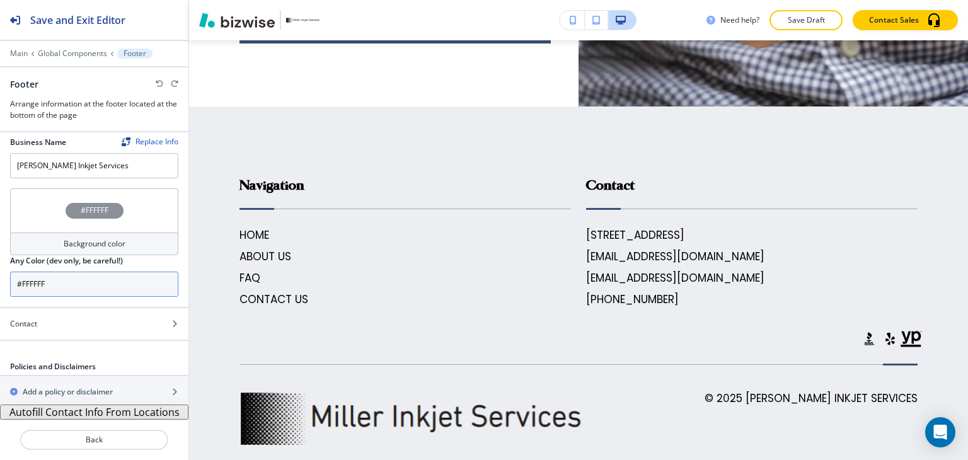
scroll to position [8, 0]
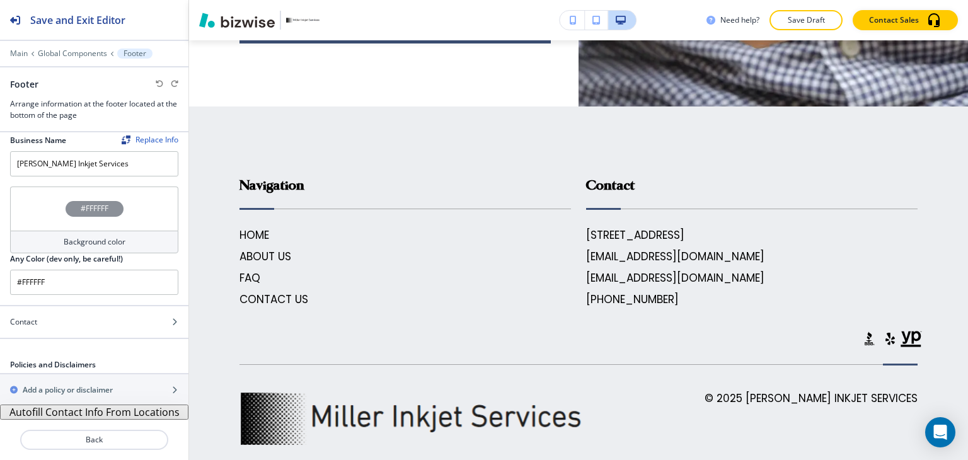
click at [118, 413] on button "Autofill Contact Info From Locations" at bounding box center [94, 411] width 188 height 15
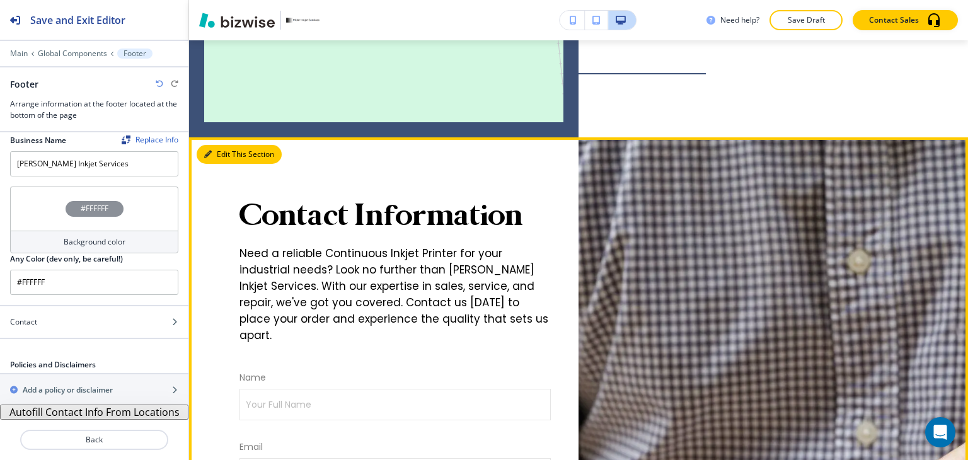
click at [211, 151] on icon "button" at bounding box center [208, 155] width 8 height 8
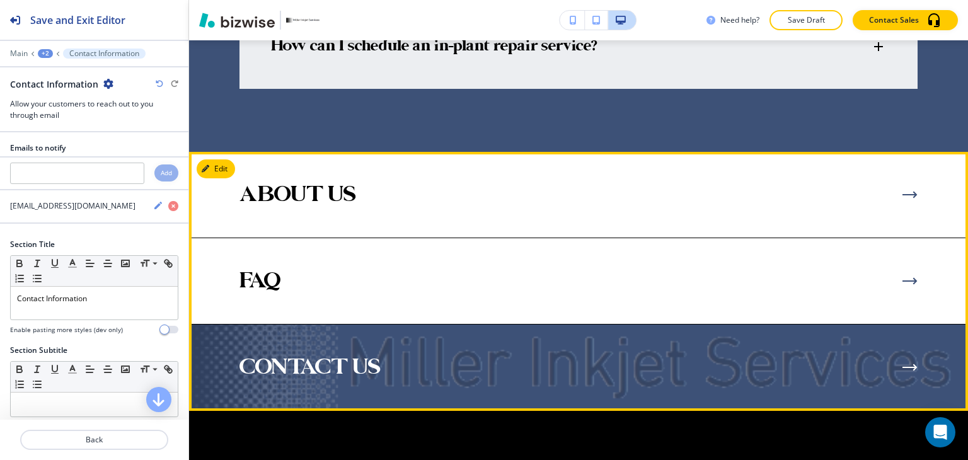
scroll to position [4045, 0]
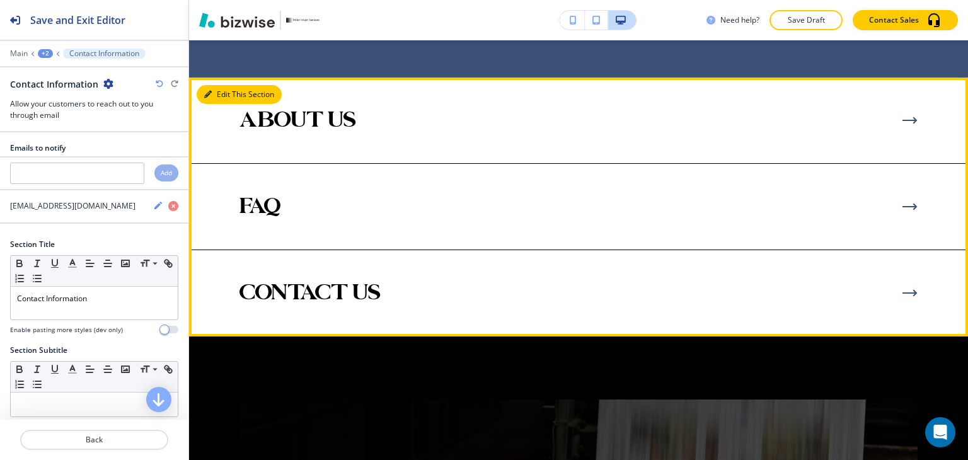
click at [208, 98] on icon "button" at bounding box center [208, 95] width 8 height 8
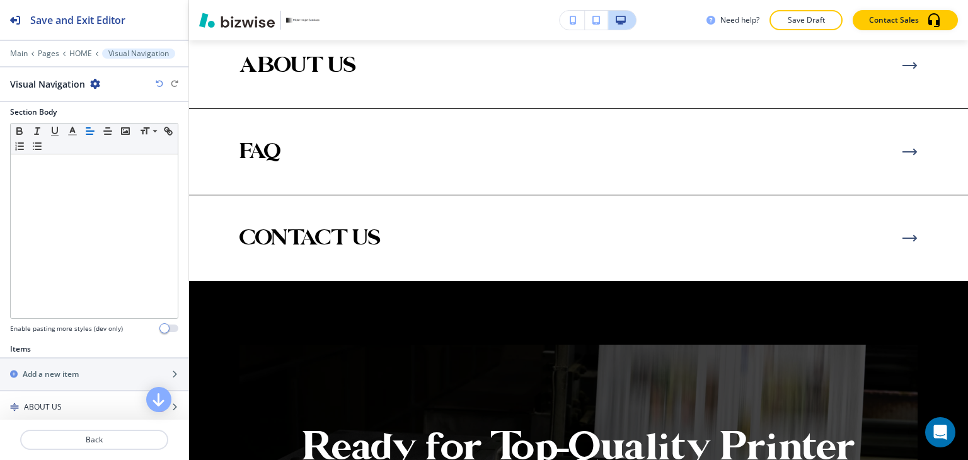
scroll to position [438, 0]
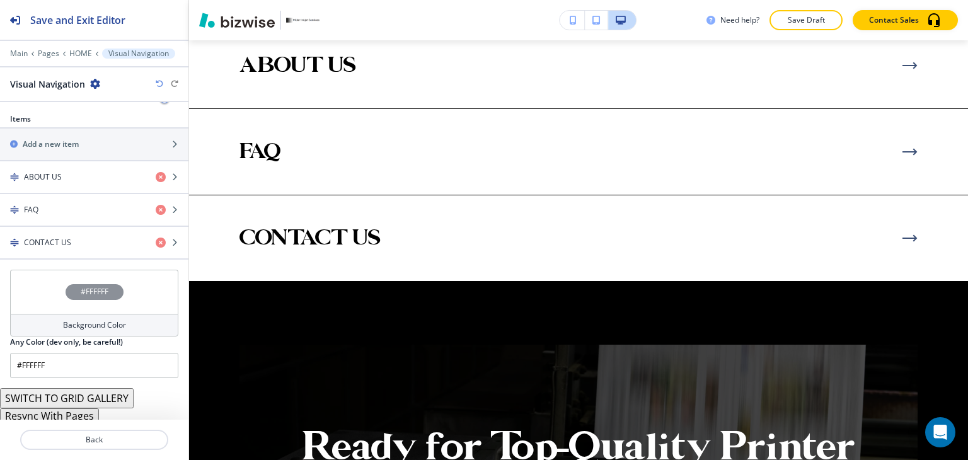
click at [80, 412] on button "Resync With Pages" at bounding box center [49, 415] width 99 height 15
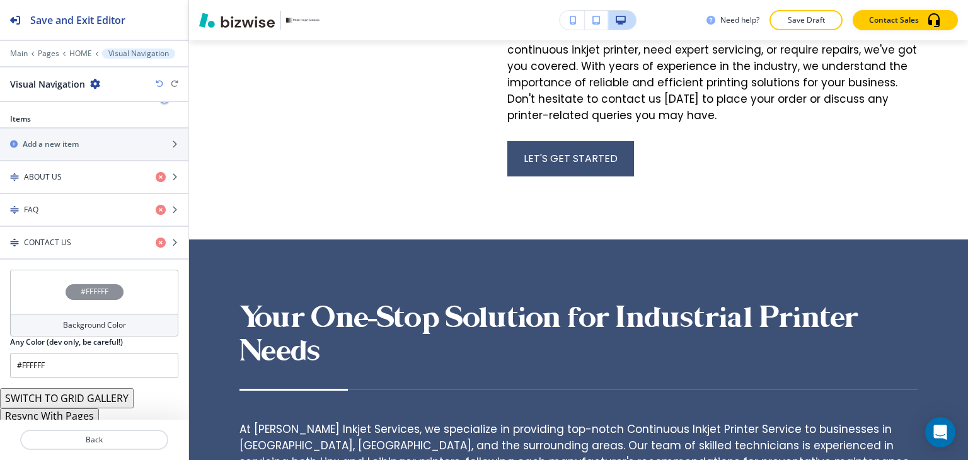
scroll to position [0, 0]
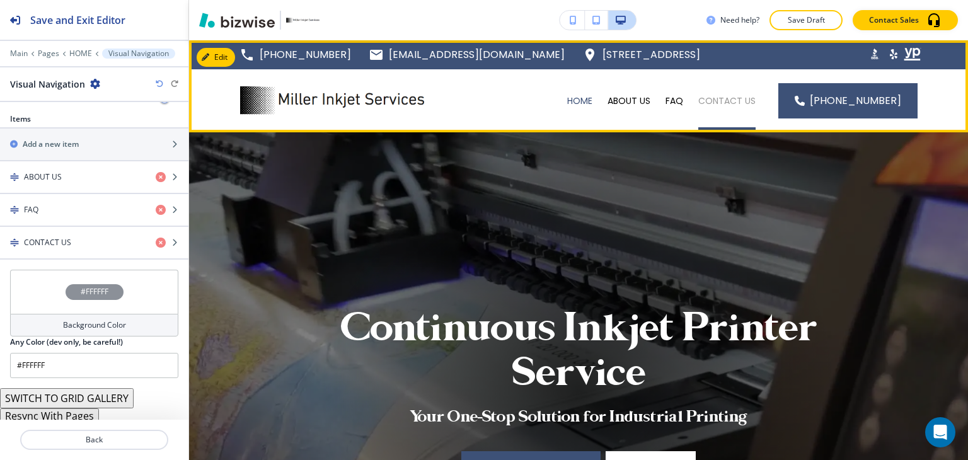
click at [736, 100] on p "CONTACT US" at bounding box center [726, 100] width 57 height 13
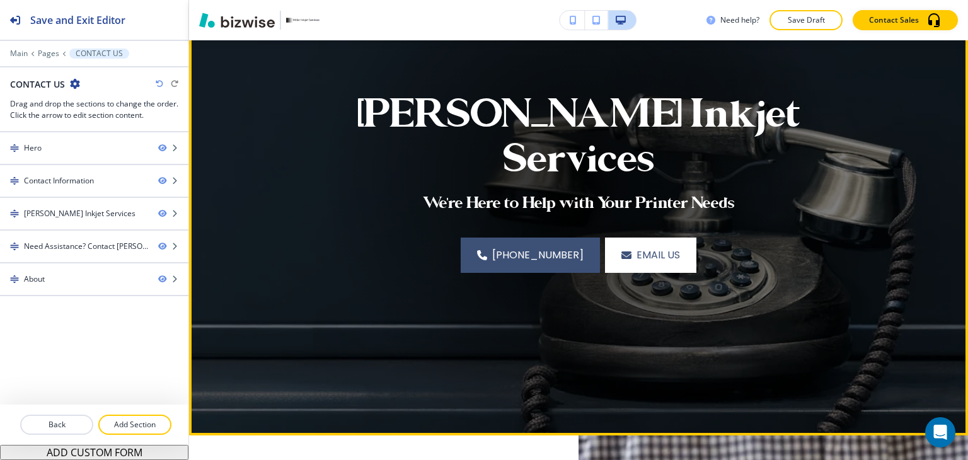
scroll to position [63, 0]
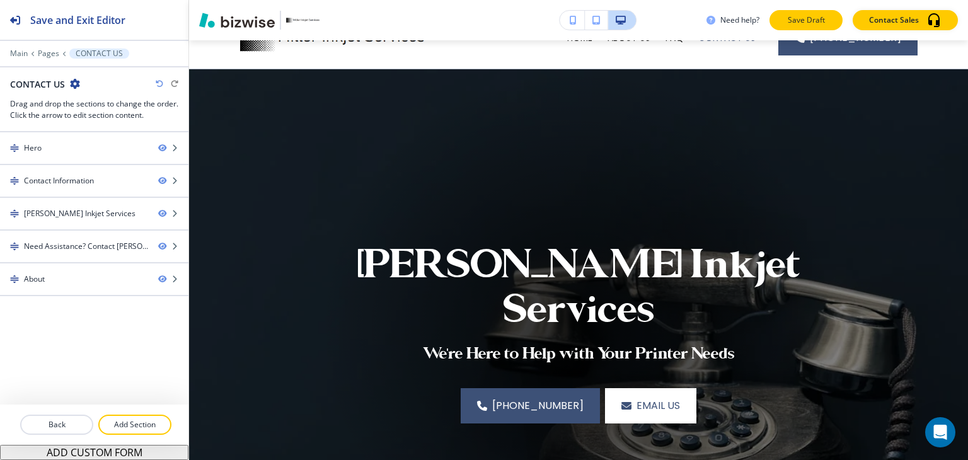
click at [812, 18] on p "Save Draft" at bounding box center [806, 19] width 40 height 11
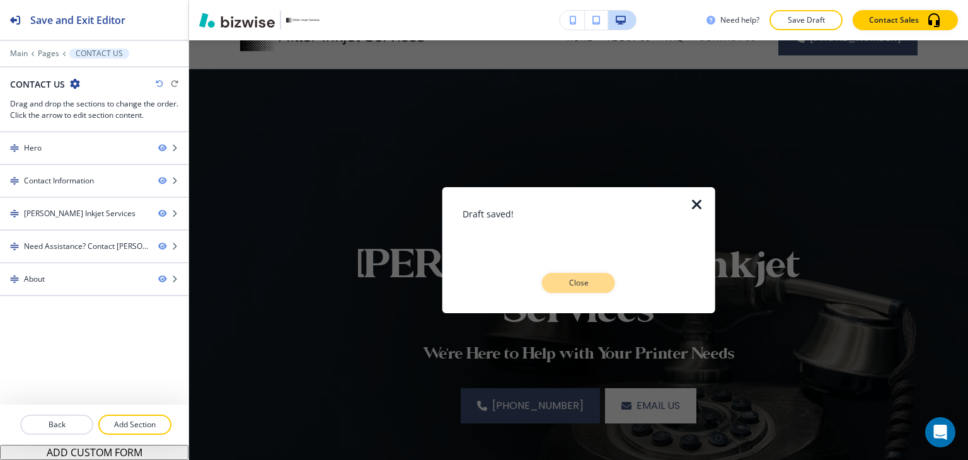
drag, startPoint x: 582, startPoint y: 280, endPoint x: 592, endPoint y: 272, distance: 13.4
click at [582, 280] on p "Close" at bounding box center [578, 282] width 40 height 11
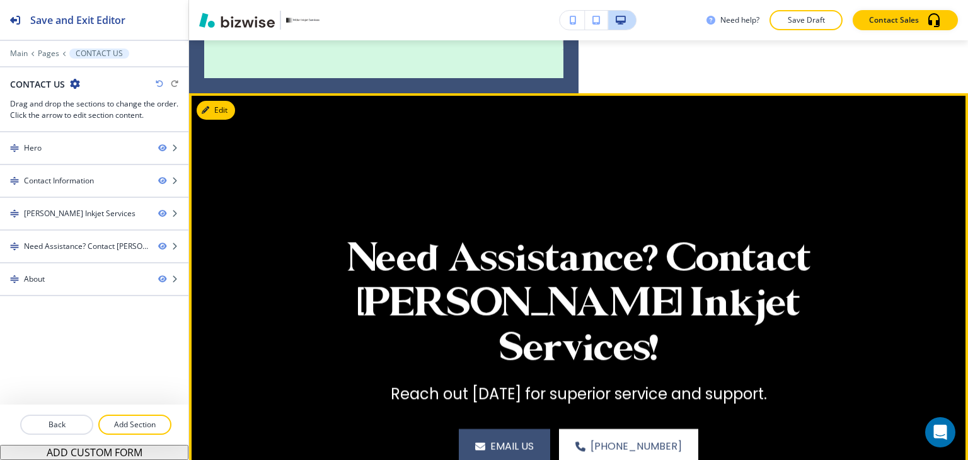
scroll to position [1540, 0]
